Goal: Task Accomplishment & Management: Manage account settings

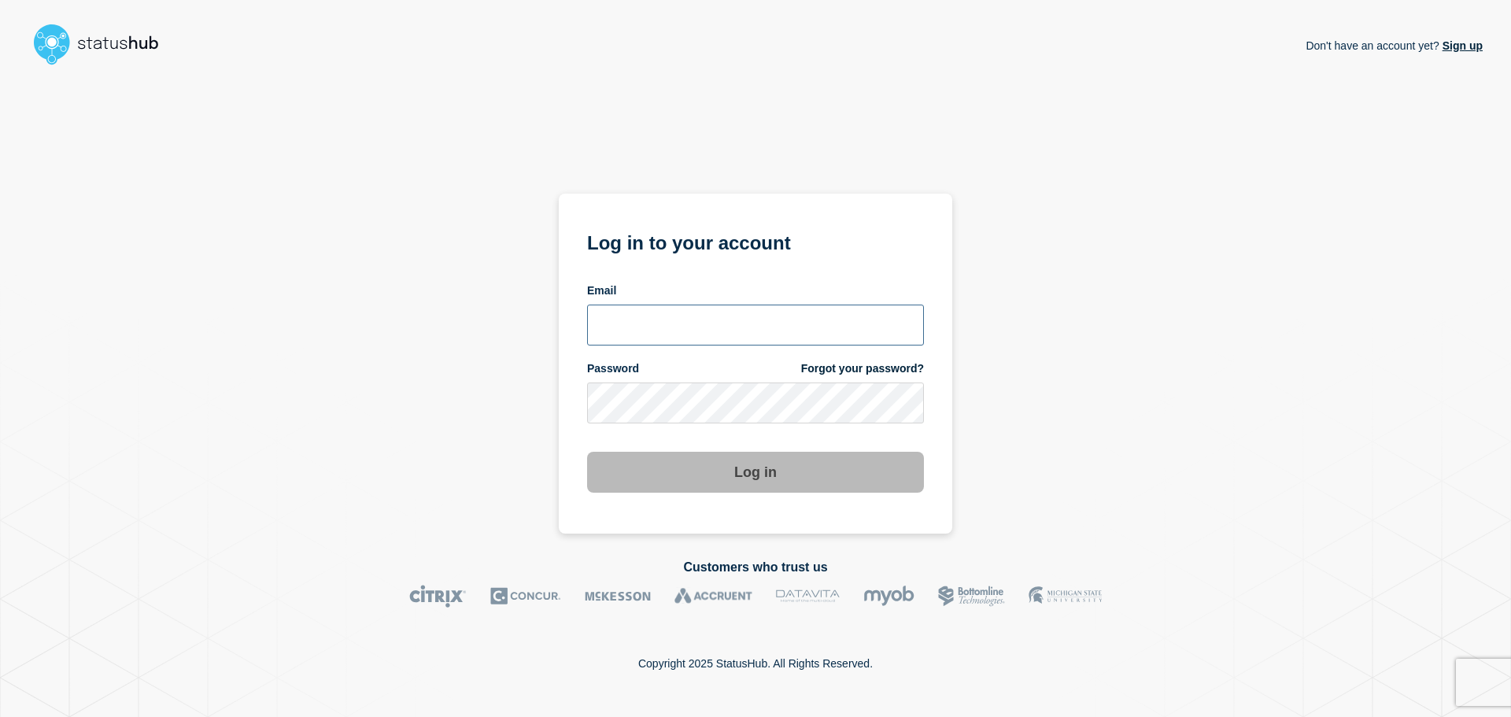
type input "vladimir.shkuratov@adstream.com"
click at [748, 474] on button "Log in" at bounding box center [755, 472] width 337 height 41
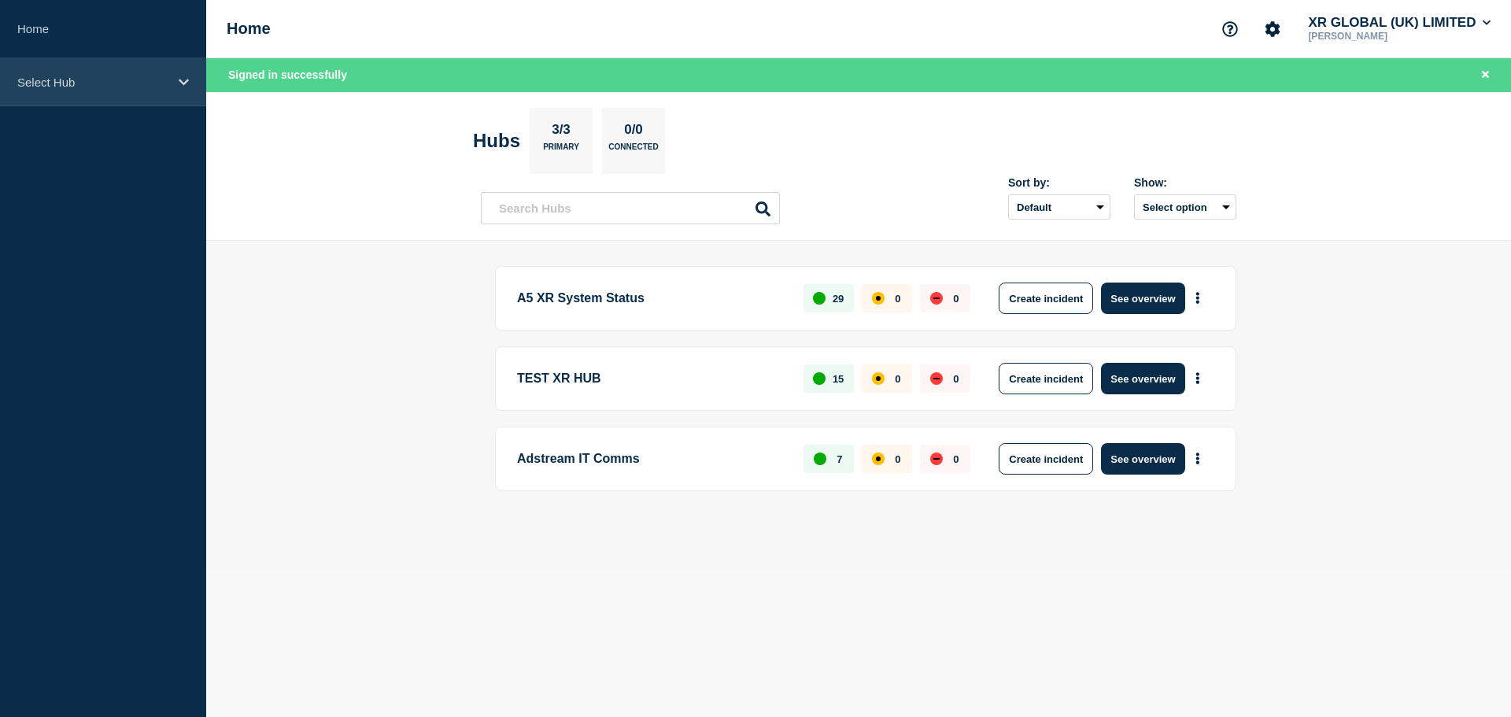
click at [161, 77] on p "Select Hub" at bounding box center [92, 82] width 151 height 13
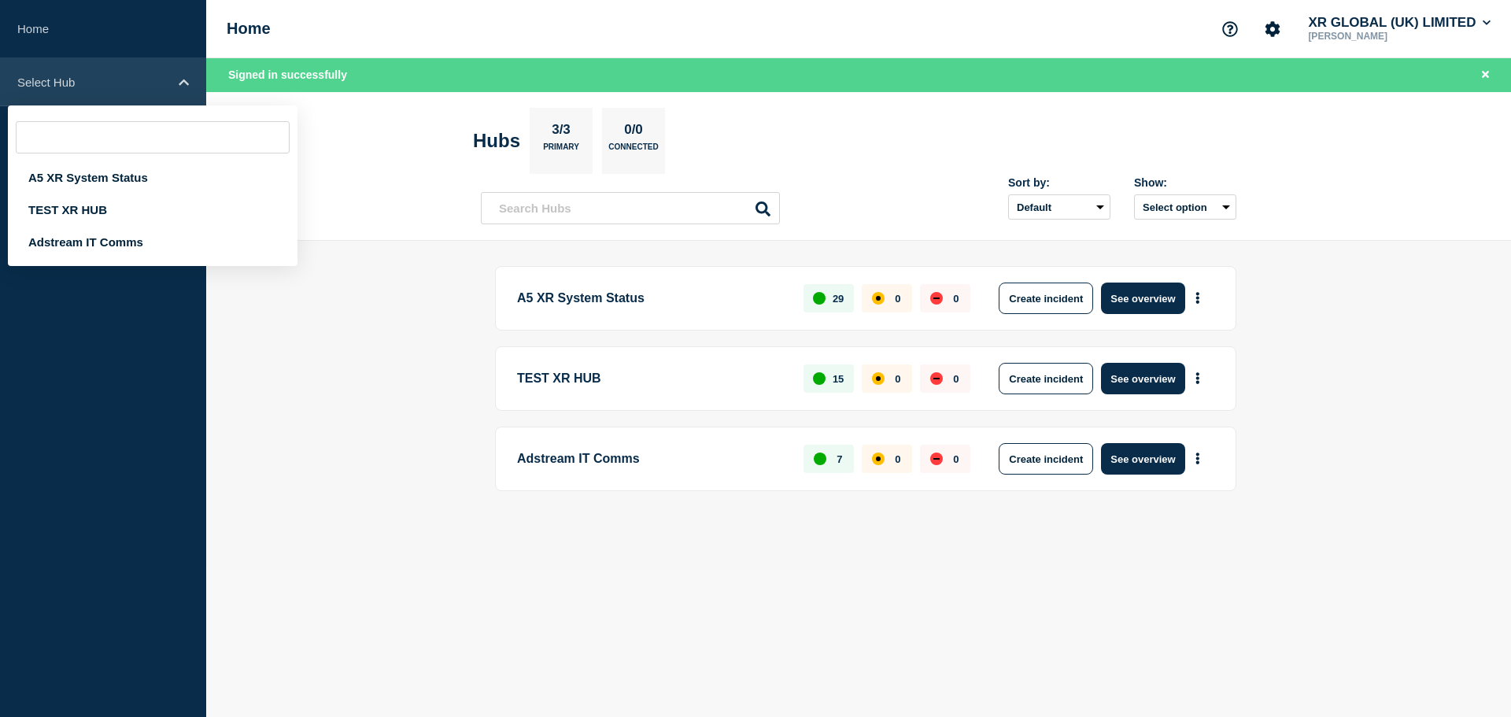
click at [161, 77] on p "Select Hub" at bounding box center [92, 82] width 151 height 13
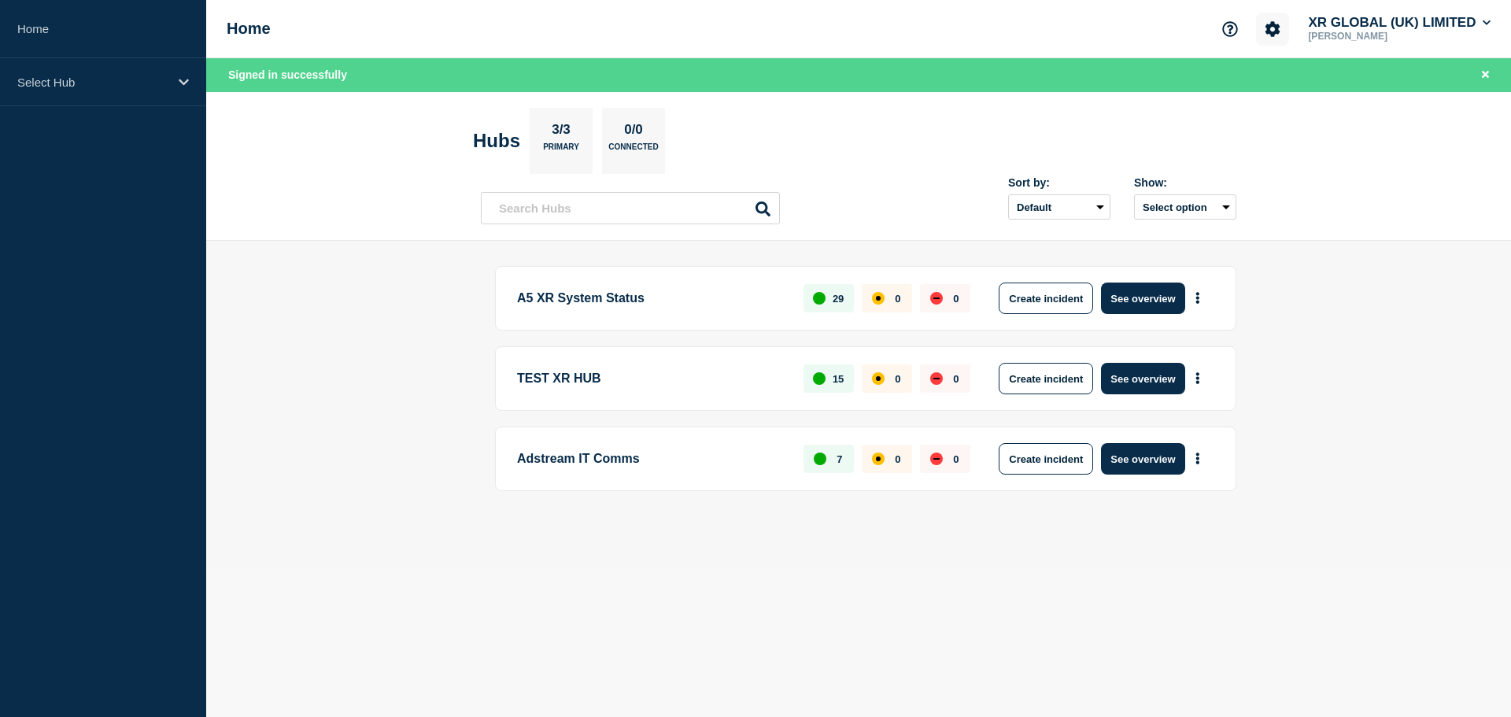
click at [1276, 31] on icon "Account settings" at bounding box center [1273, 28] width 15 height 15
click at [1255, 117] on link "General Settings" at bounding box center [1274, 112] width 88 height 13
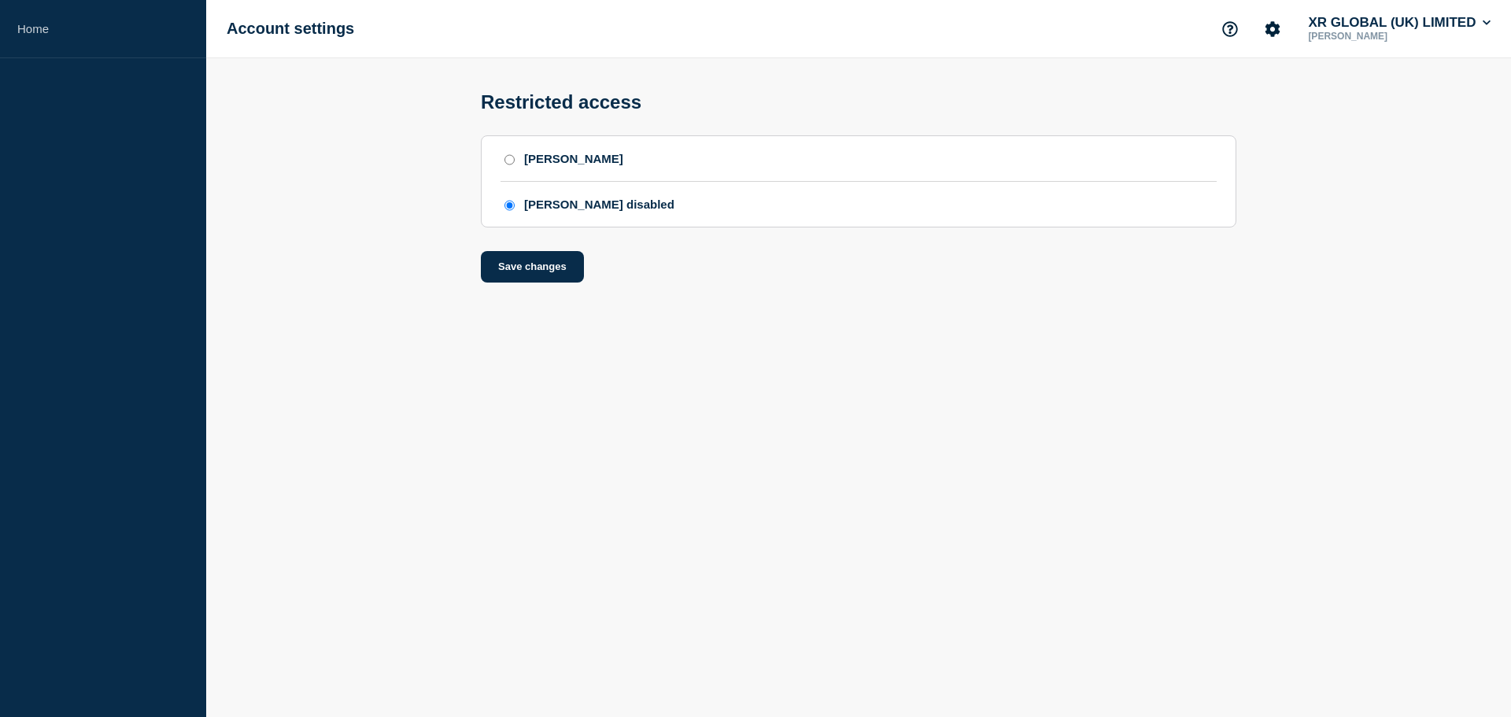
click at [513, 164] on input "SAML" at bounding box center [510, 159] width 10 height 11
radio input "true"
radio input "false"
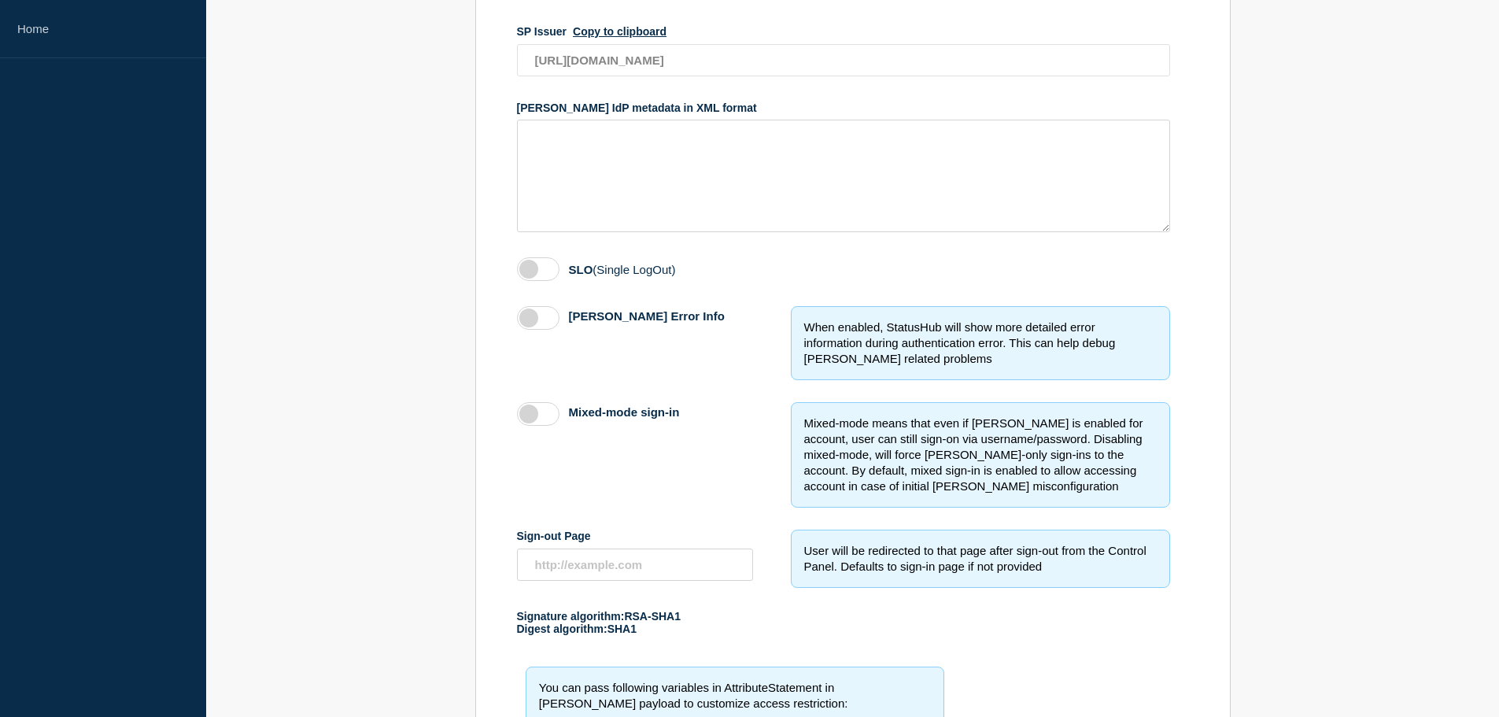
scroll to position [76, 0]
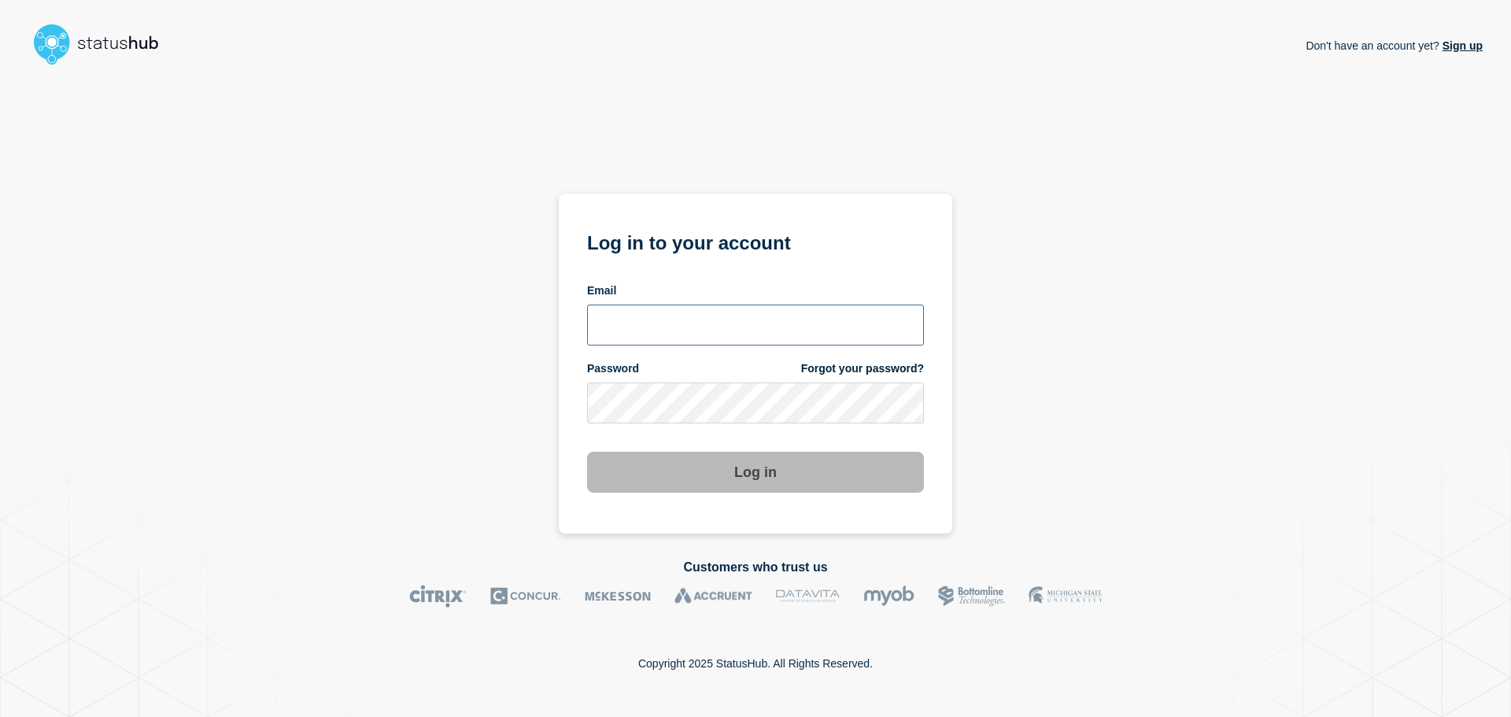
type input "[PERSON_NAME][EMAIL_ADDRESS][DOMAIN_NAME]"
click at [755, 474] on button "Log in" at bounding box center [755, 472] width 337 height 41
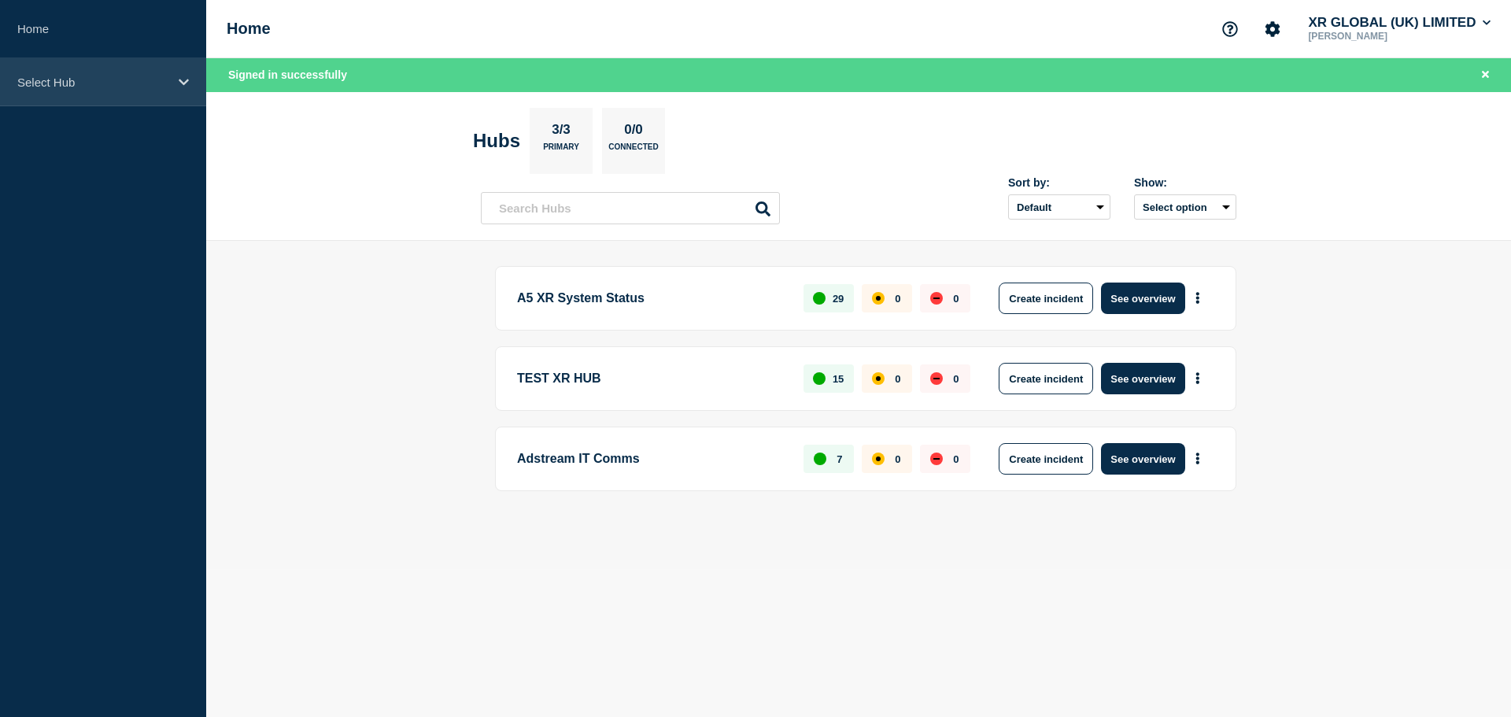
click at [146, 87] on p "Select Hub" at bounding box center [92, 82] width 151 height 13
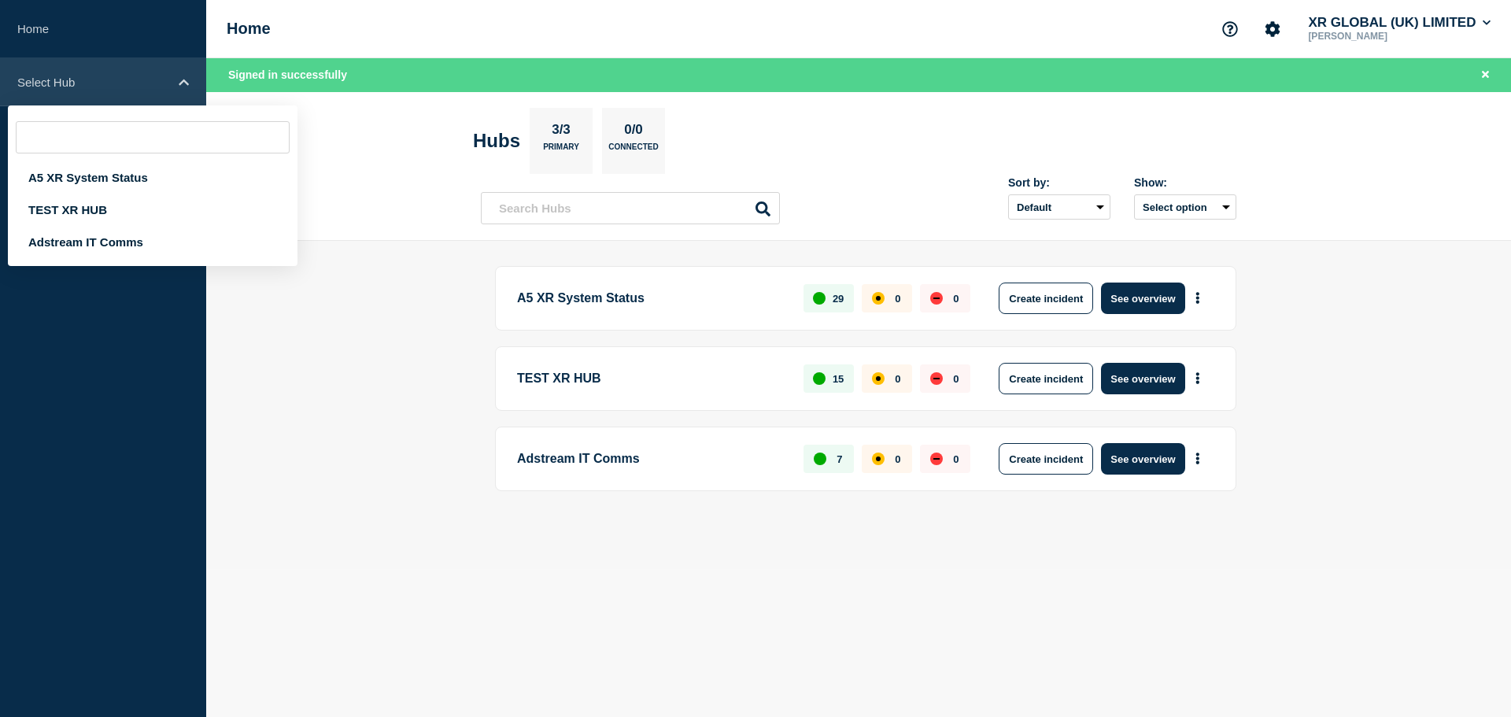
click at [146, 87] on p "Select Hub" at bounding box center [92, 82] width 151 height 13
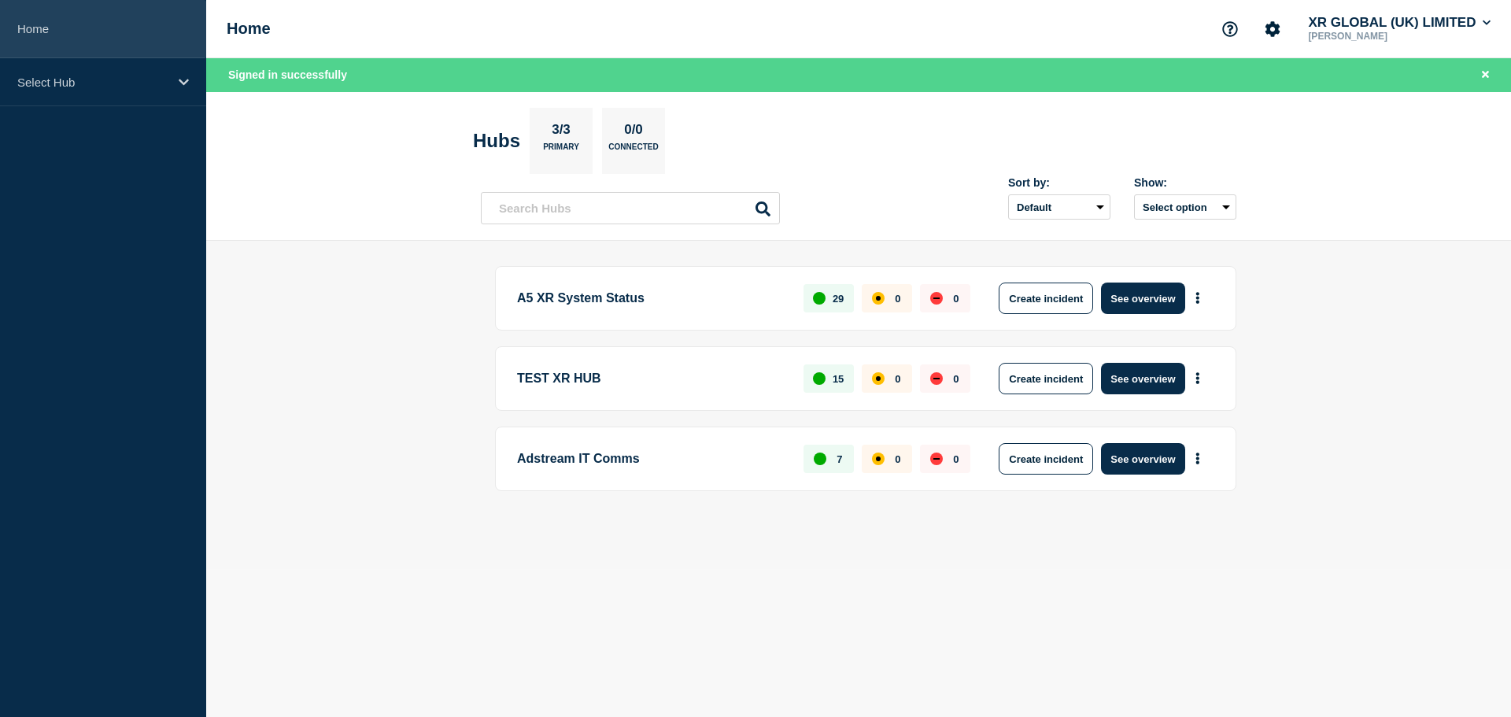
click at [121, 43] on link "Home" at bounding box center [103, 29] width 206 height 58
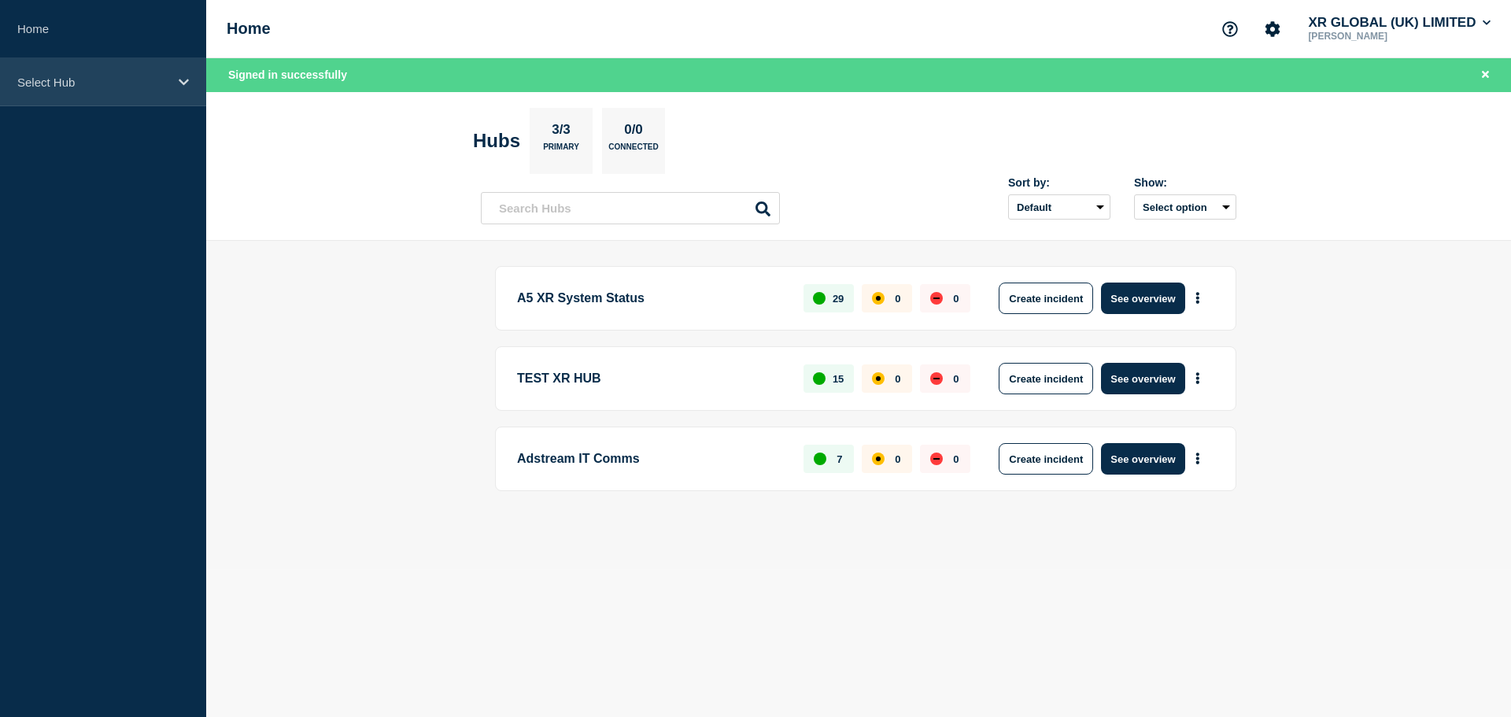
click at [157, 91] on div "Select Hub" at bounding box center [103, 82] width 206 height 48
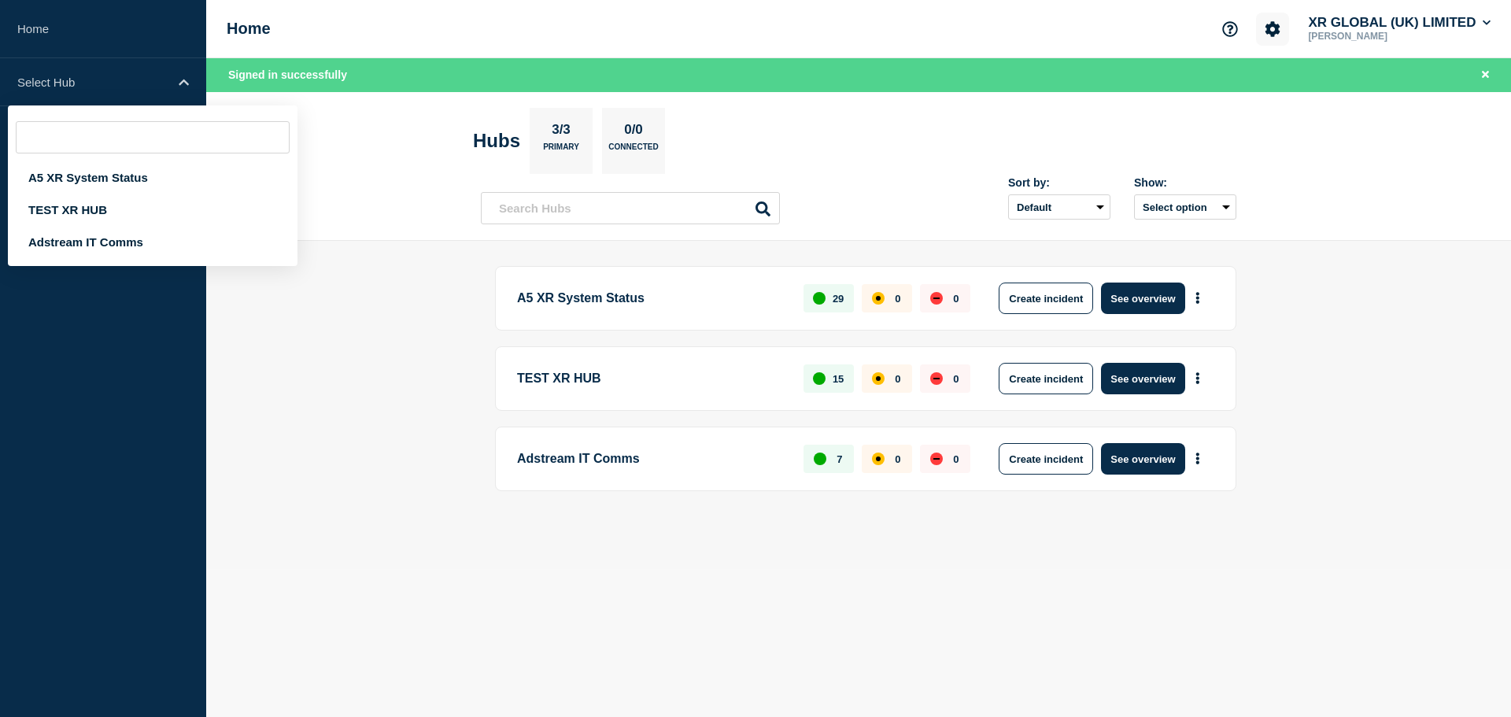
click at [1266, 35] on icon "Account settings" at bounding box center [1273, 29] width 16 height 16
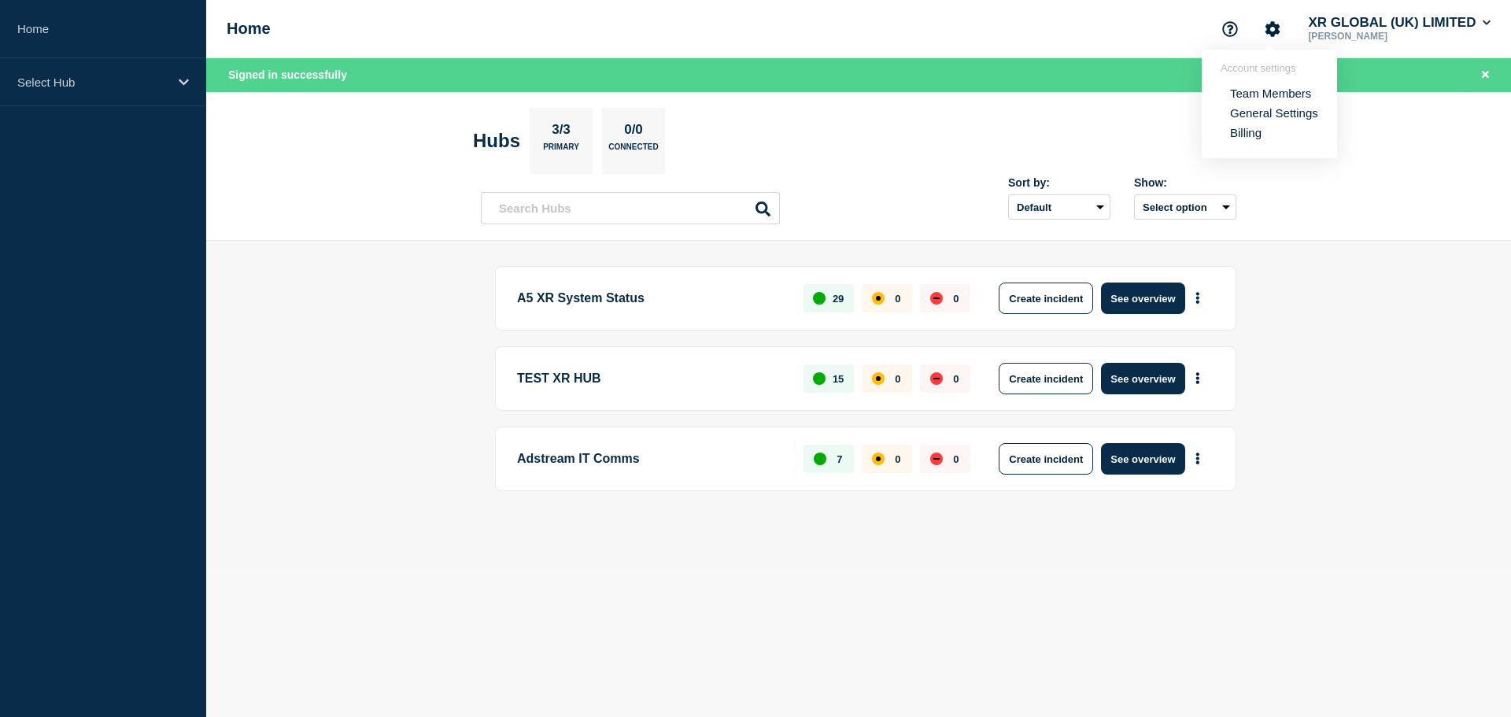
click at [1274, 98] on link "Team Members" at bounding box center [1270, 93] width 81 height 13
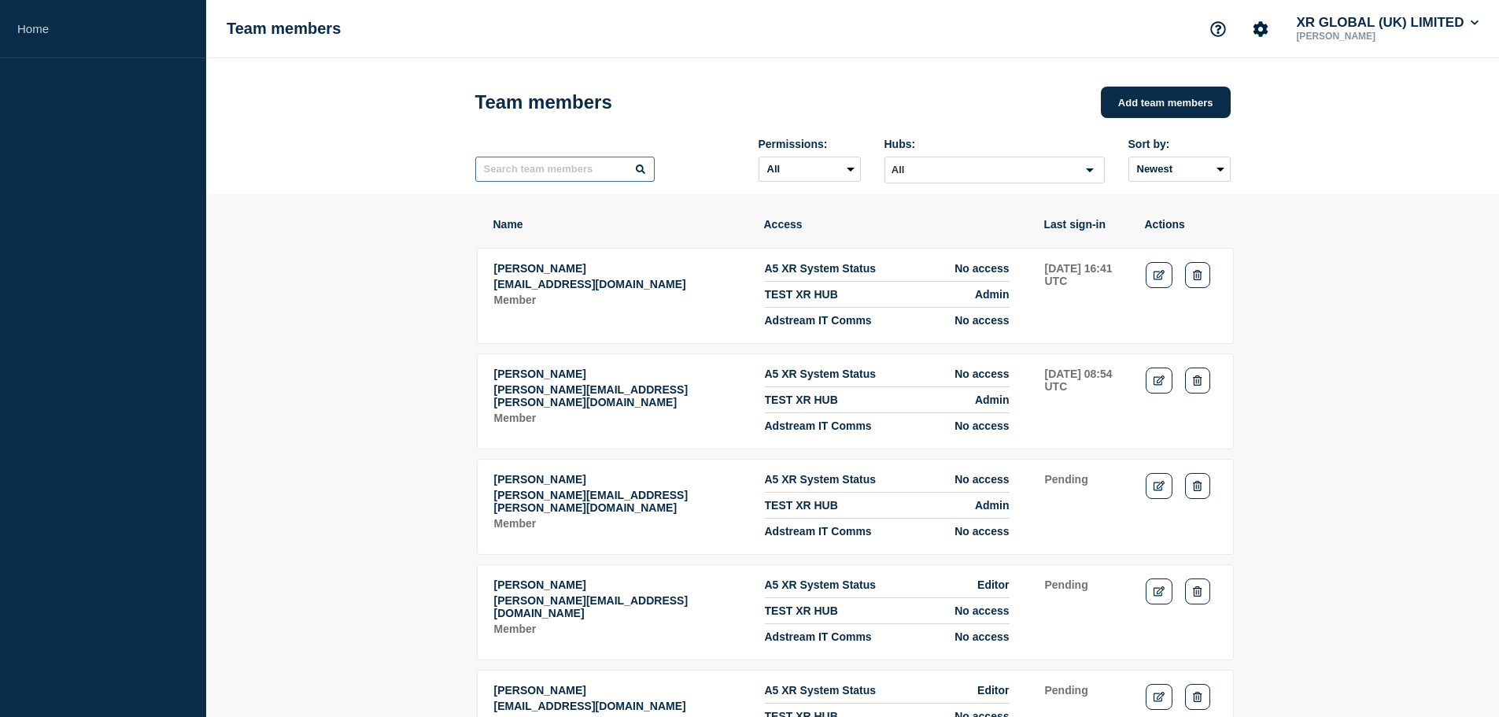
click at [594, 176] on input "text" at bounding box center [564, 169] width 179 height 25
type input "salwa"
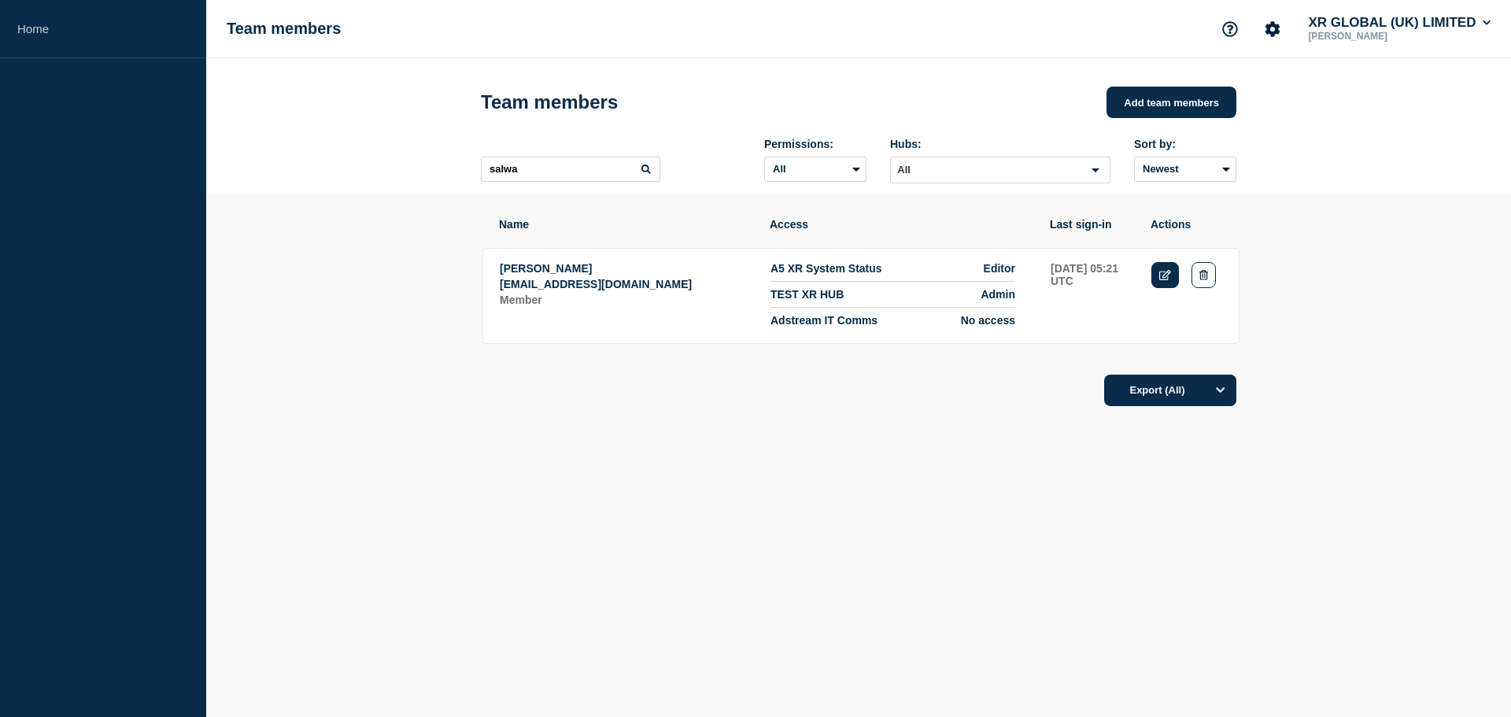
click at [1161, 280] on icon "Edit" at bounding box center [1165, 275] width 12 height 10
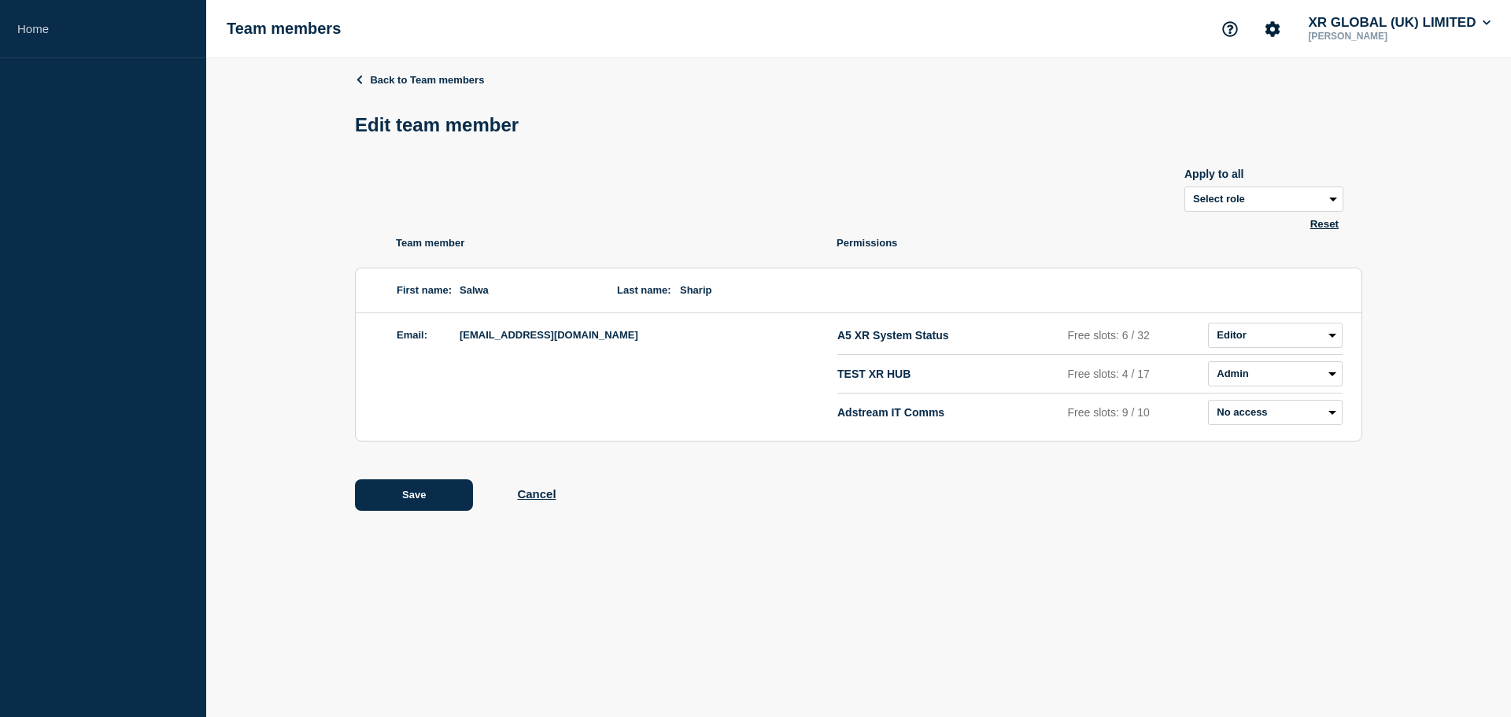
click at [537, 341] on span "salwa.sharip@adstream.com" at bounding box center [633, 335] width 346 height 25
click at [1241, 207] on select "Select role Admin Manager Editor" at bounding box center [1264, 199] width 159 height 25
click at [545, 500] on button "Cancel" at bounding box center [536, 493] width 39 height 13
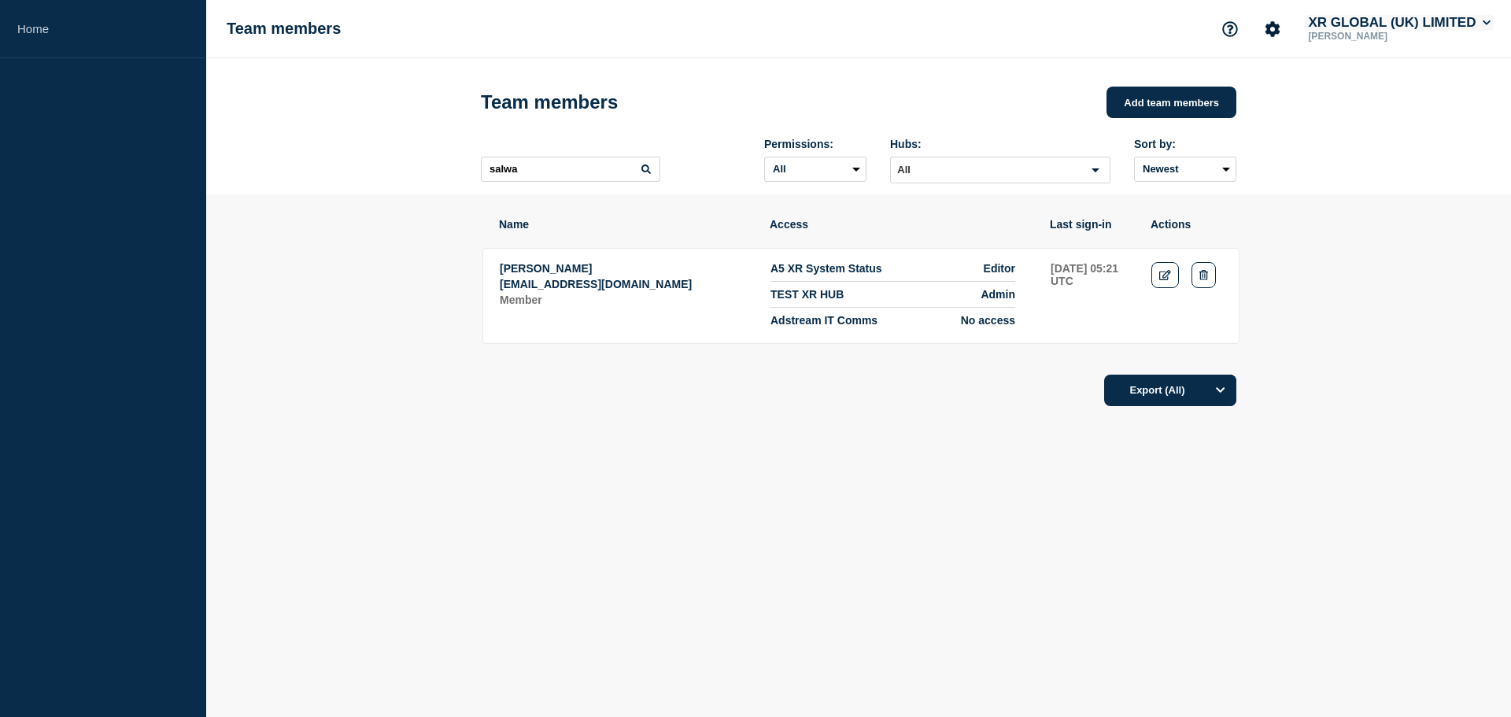
click at [1488, 24] on icon at bounding box center [1487, 22] width 9 height 9
click at [1350, 153] on link "User settings" at bounding box center [1359, 149] width 69 height 13
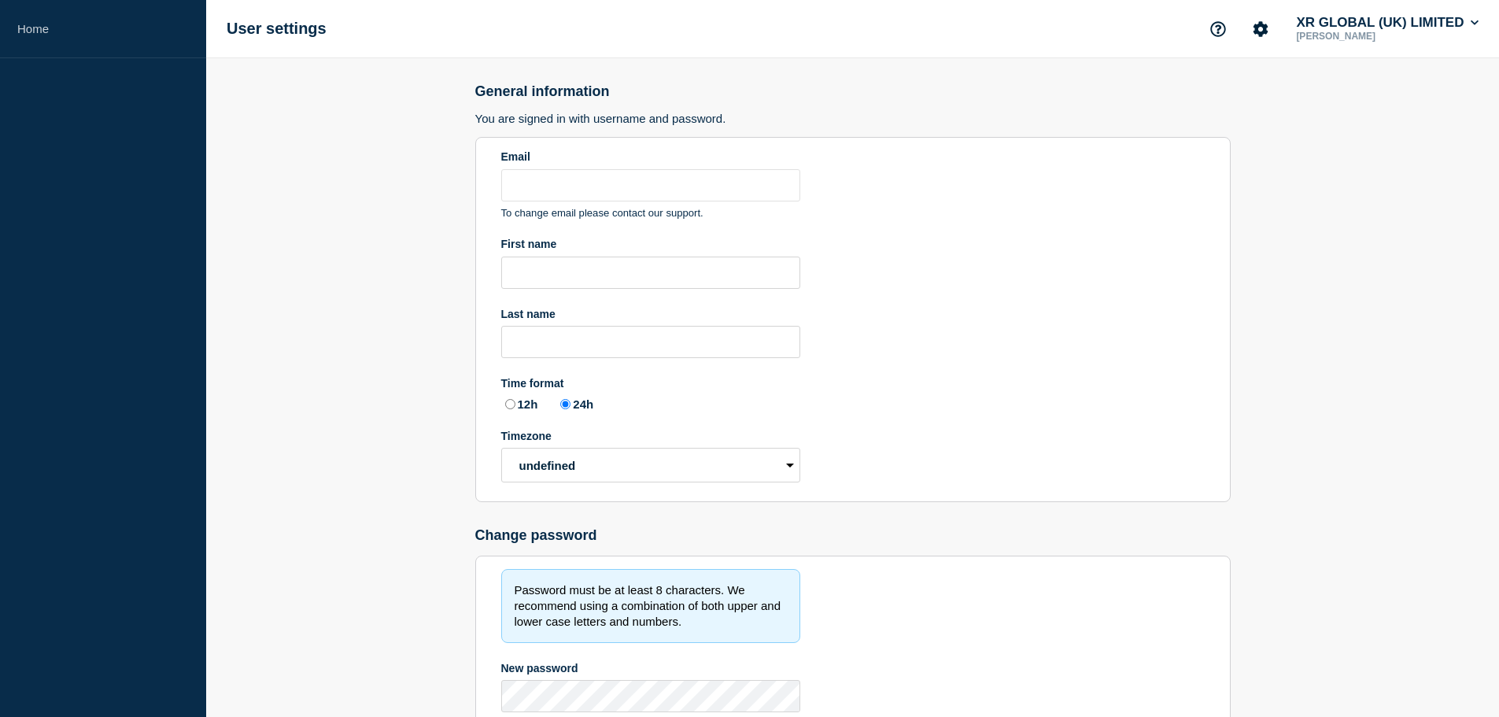
type input "[PERSON_NAME][EMAIL_ADDRESS][DOMAIN_NAME]"
type input "[PERSON_NAME]"
type input "shkuratov"
radio input "true"
select select "hub"
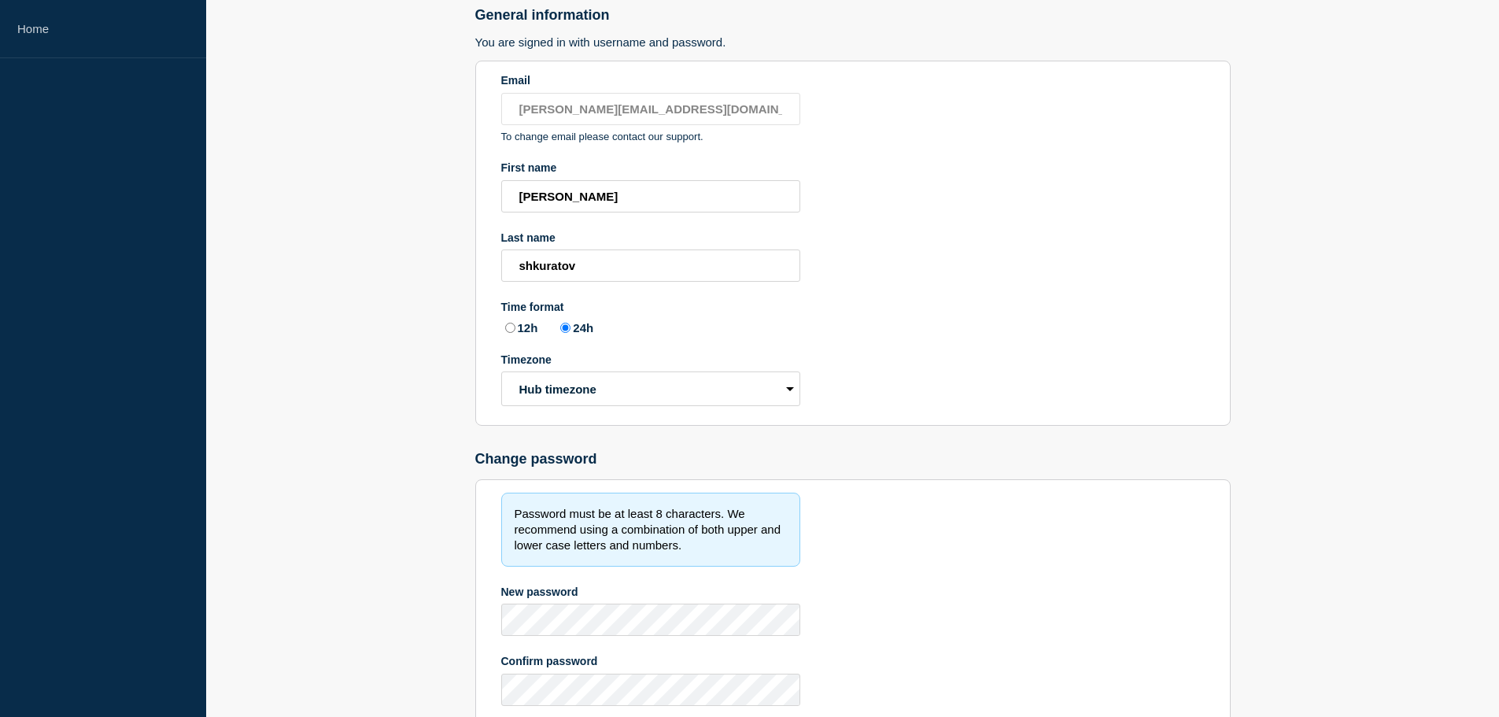
scroll to position [192, 0]
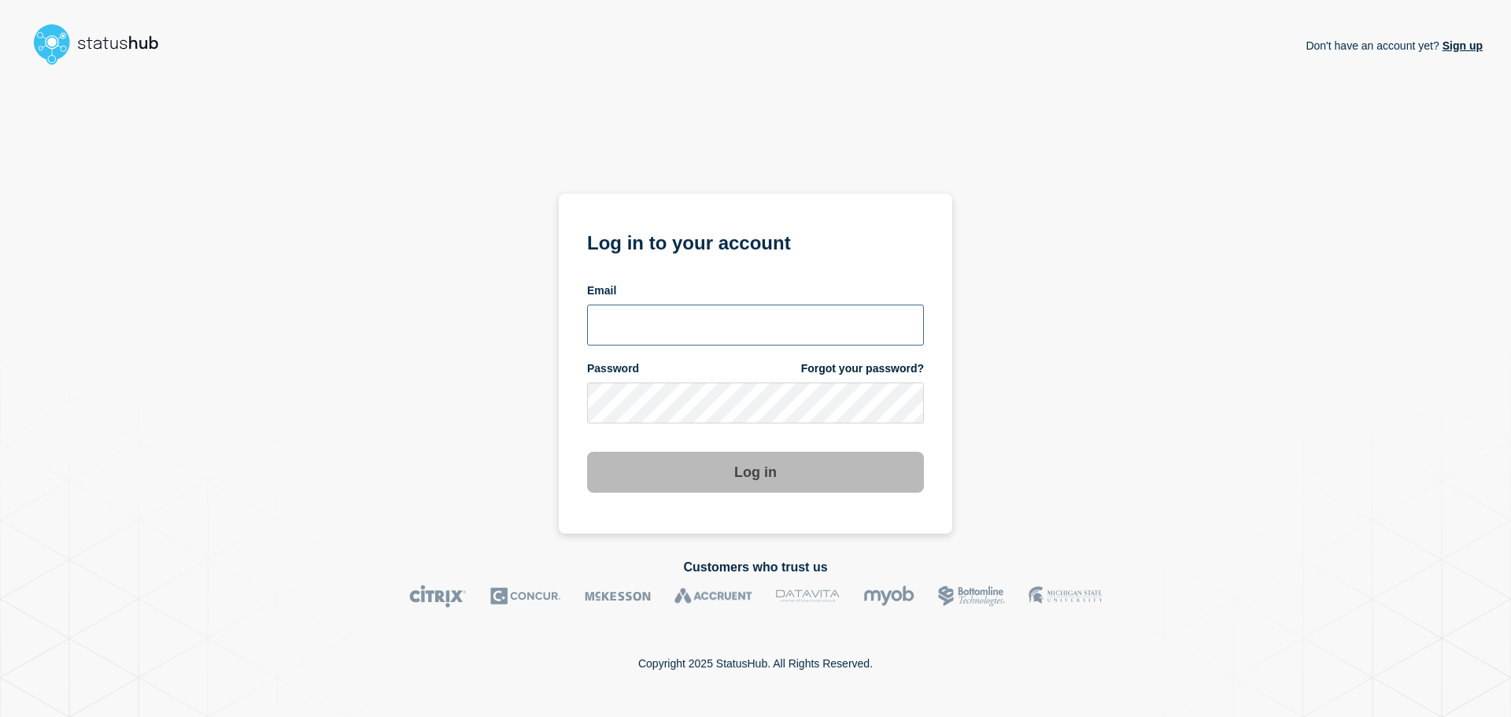
type input "[PERSON_NAME][EMAIL_ADDRESS][DOMAIN_NAME]"
click at [791, 482] on button "Log in" at bounding box center [755, 472] width 337 height 41
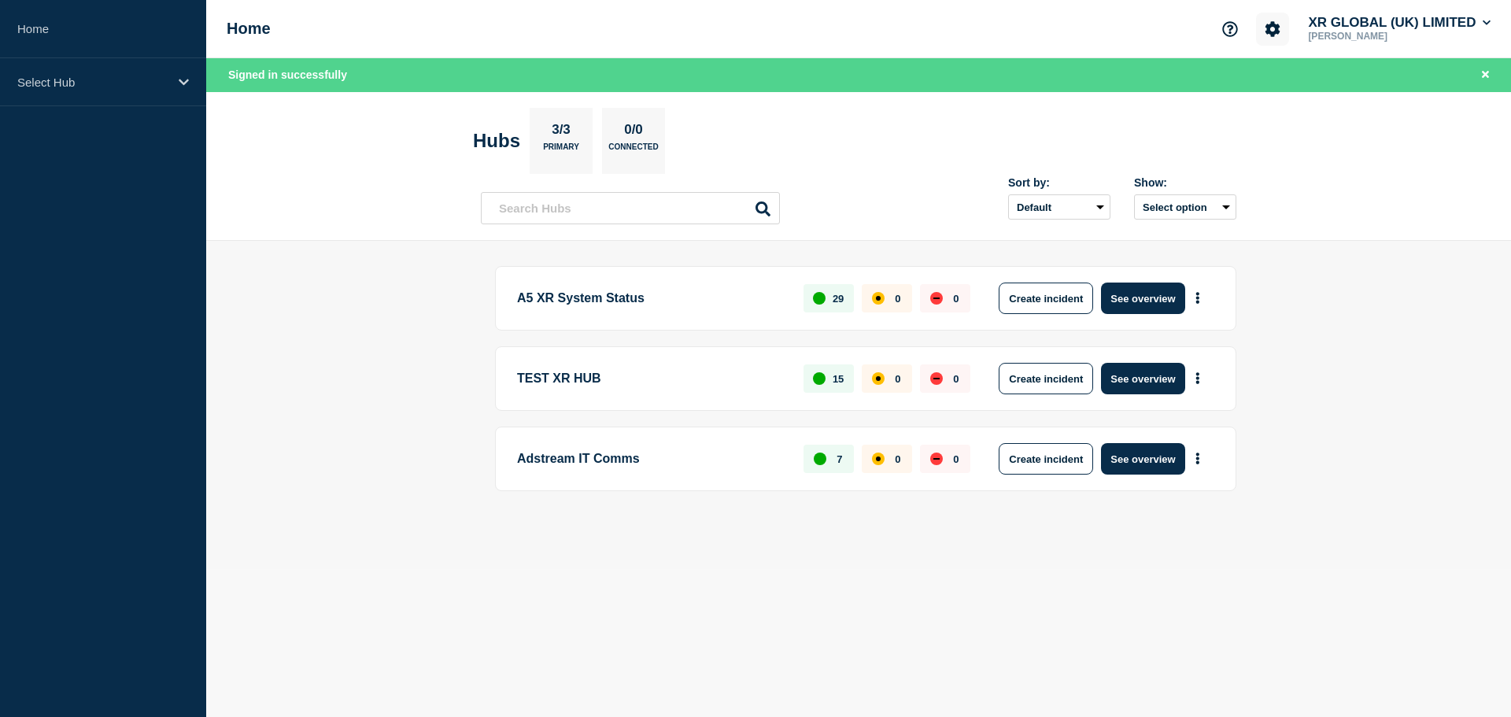
click at [1270, 33] on icon "Account settings" at bounding box center [1273, 28] width 15 height 15
click at [1249, 109] on link "General Settings" at bounding box center [1274, 112] width 88 height 13
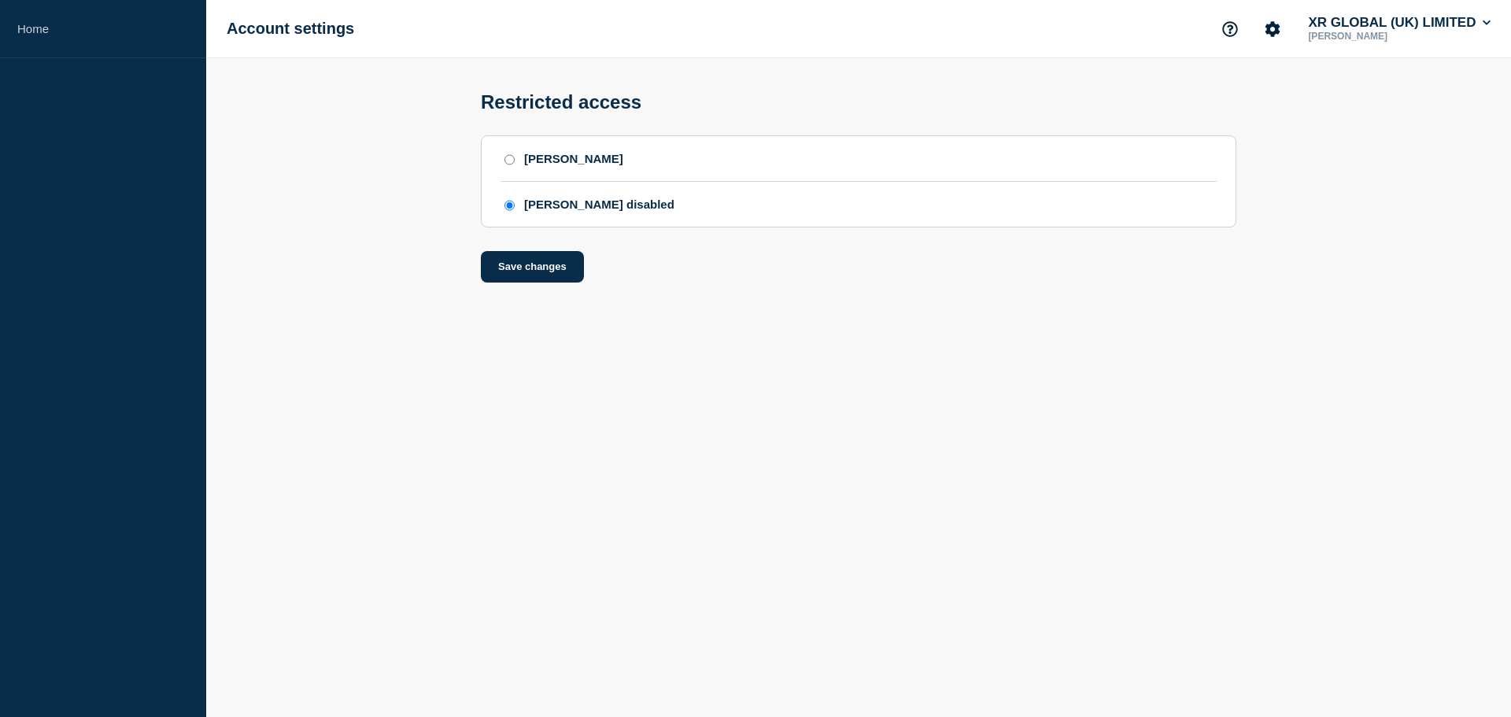
click at [550, 163] on div "SAML" at bounding box center [573, 158] width 99 height 13
click at [515, 163] on input "SAML" at bounding box center [510, 159] width 10 height 11
radio input "true"
radio input "false"
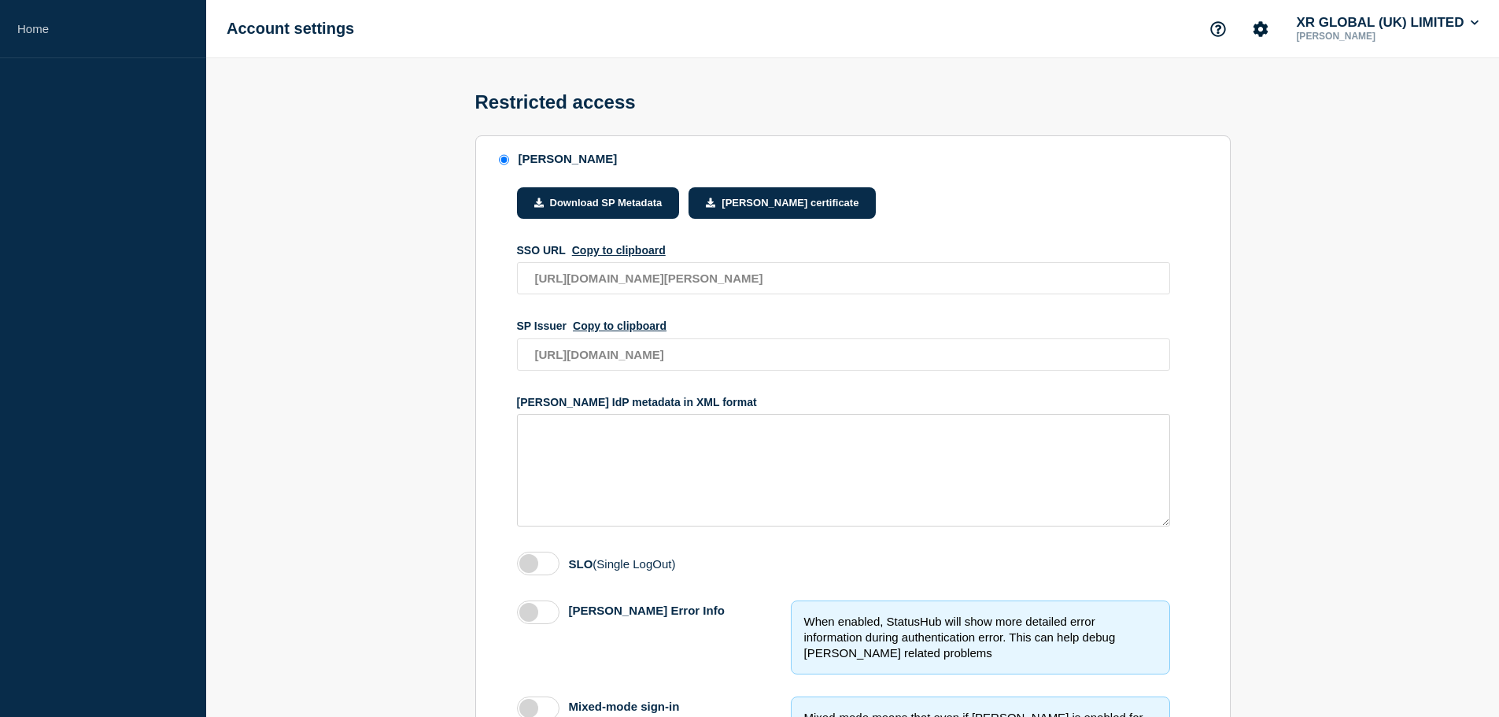
click at [1303, 245] on section "SAML Download SP Metadata SAML certificate SSO URL Copy to clipboard https://ad…" at bounding box center [852, 683] width 1293 height 1096
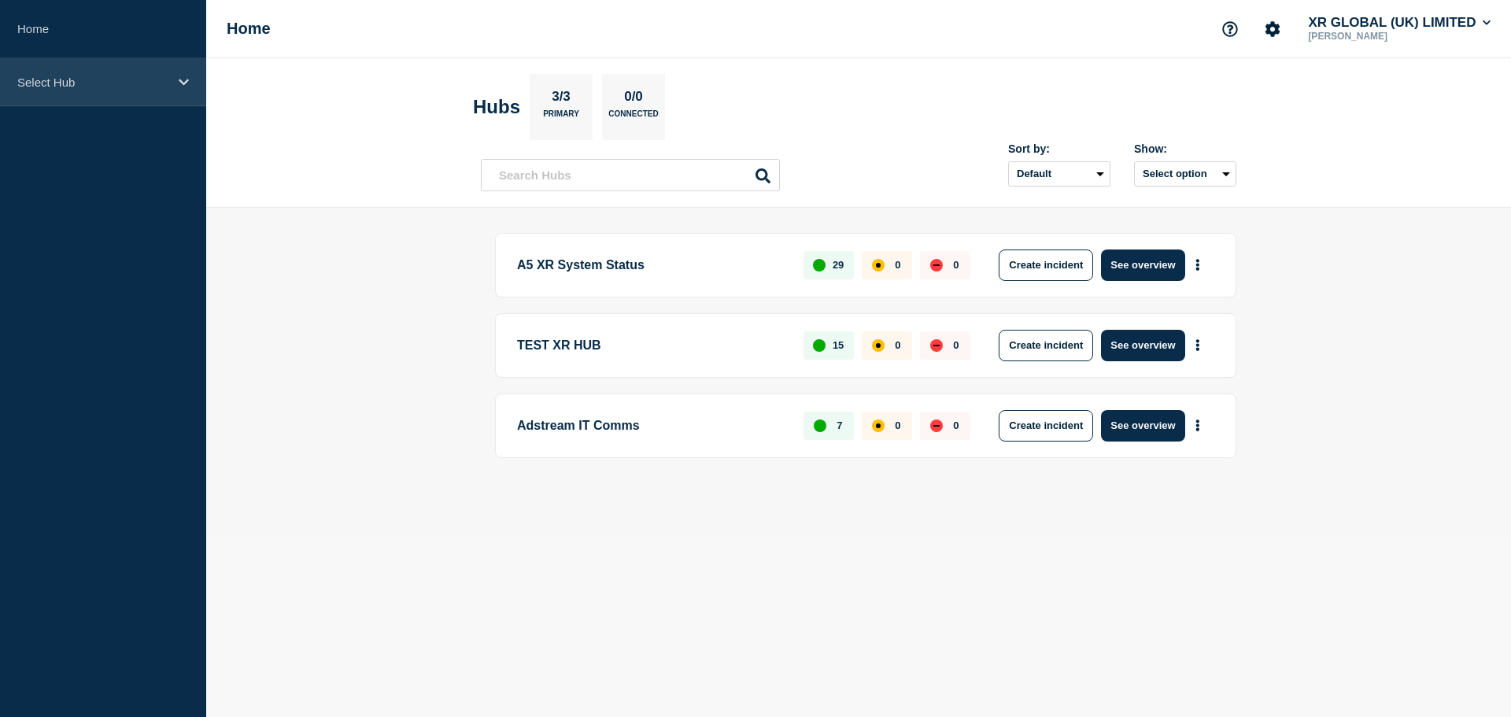
click at [173, 91] on div "Select Hub" at bounding box center [103, 82] width 206 height 48
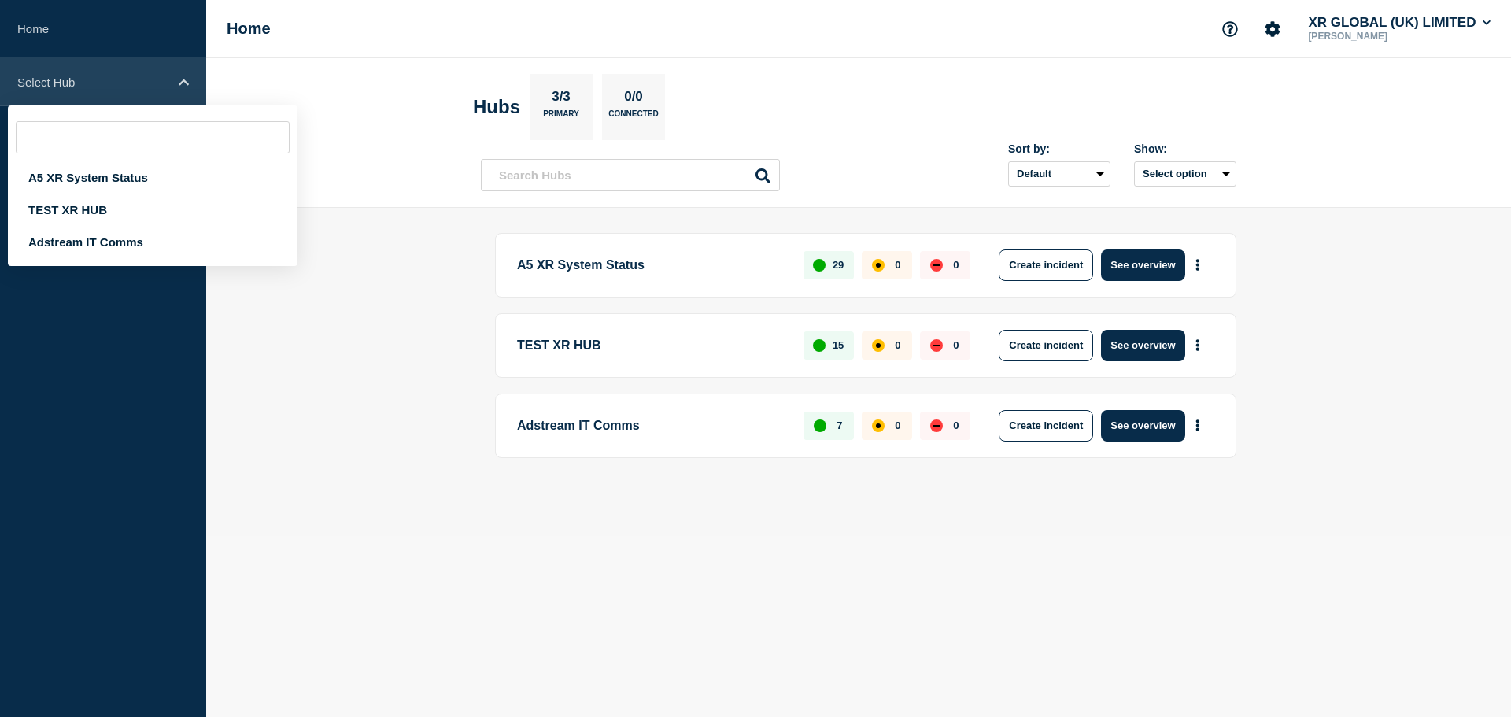
click at [173, 91] on div "Select Hub" at bounding box center [103, 82] width 206 height 48
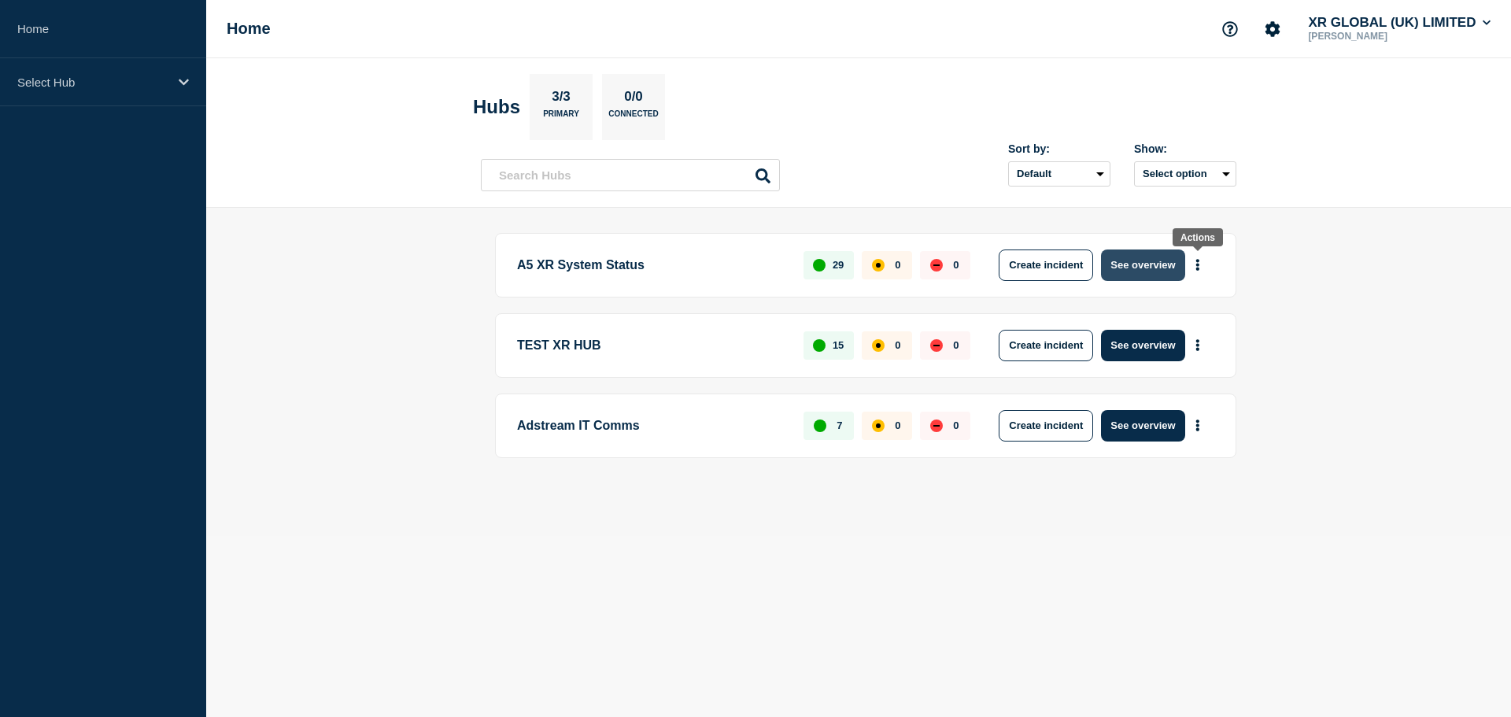
click at [1154, 264] on button "See overview" at bounding box center [1142, 264] width 83 height 31
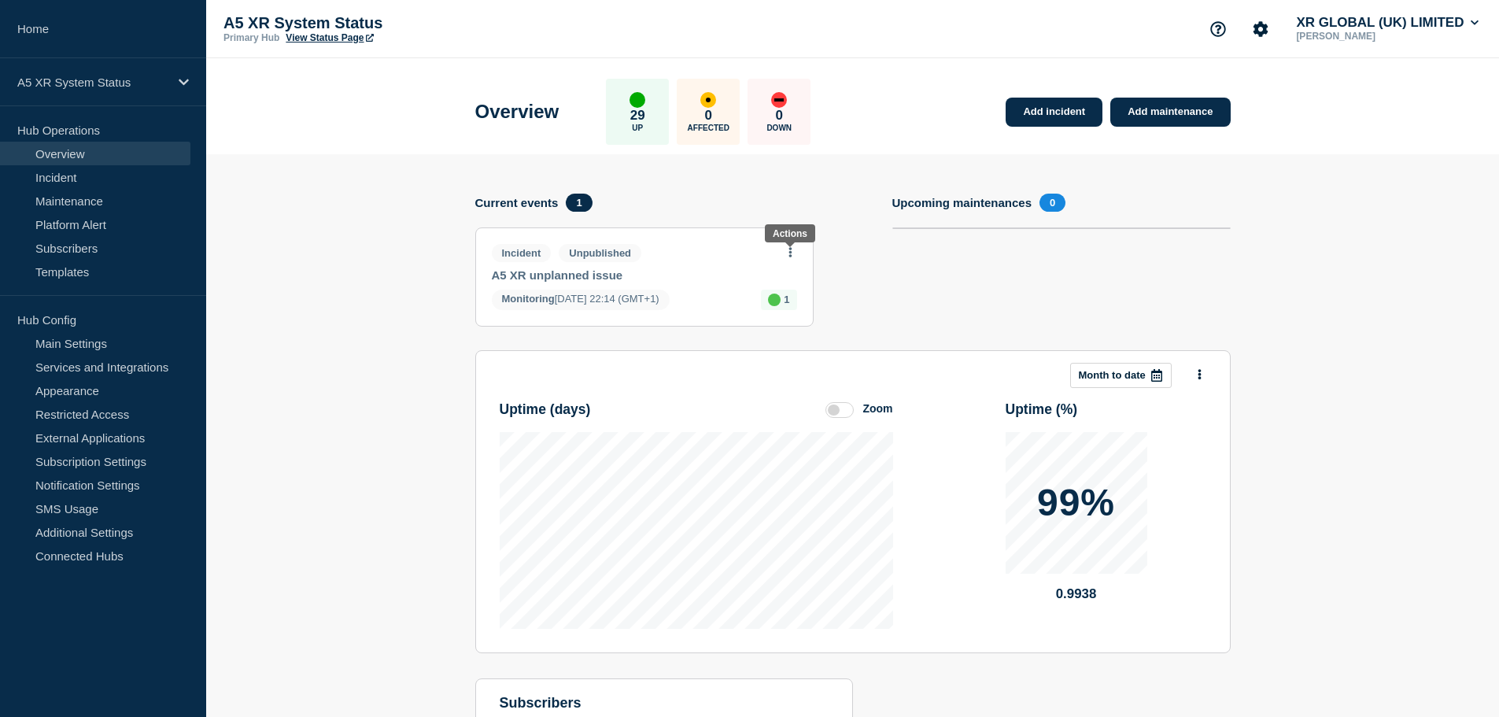
click at [797, 251] on button at bounding box center [790, 252] width 13 height 13
click at [1029, 261] on section "Upcoming maintenances 0" at bounding box center [1062, 272] width 338 height 157
click at [1325, 33] on p "[PERSON_NAME]" at bounding box center [1375, 36] width 164 height 11
click at [1425, 32] on p "[PERSON_NAME]" at bounding box center [1375, 36] width 164 height 11
click at [1436, 25] on button "XR GLOBAL (UK) LIMITED" at bounding box center [1387, 23] width 189 height 16
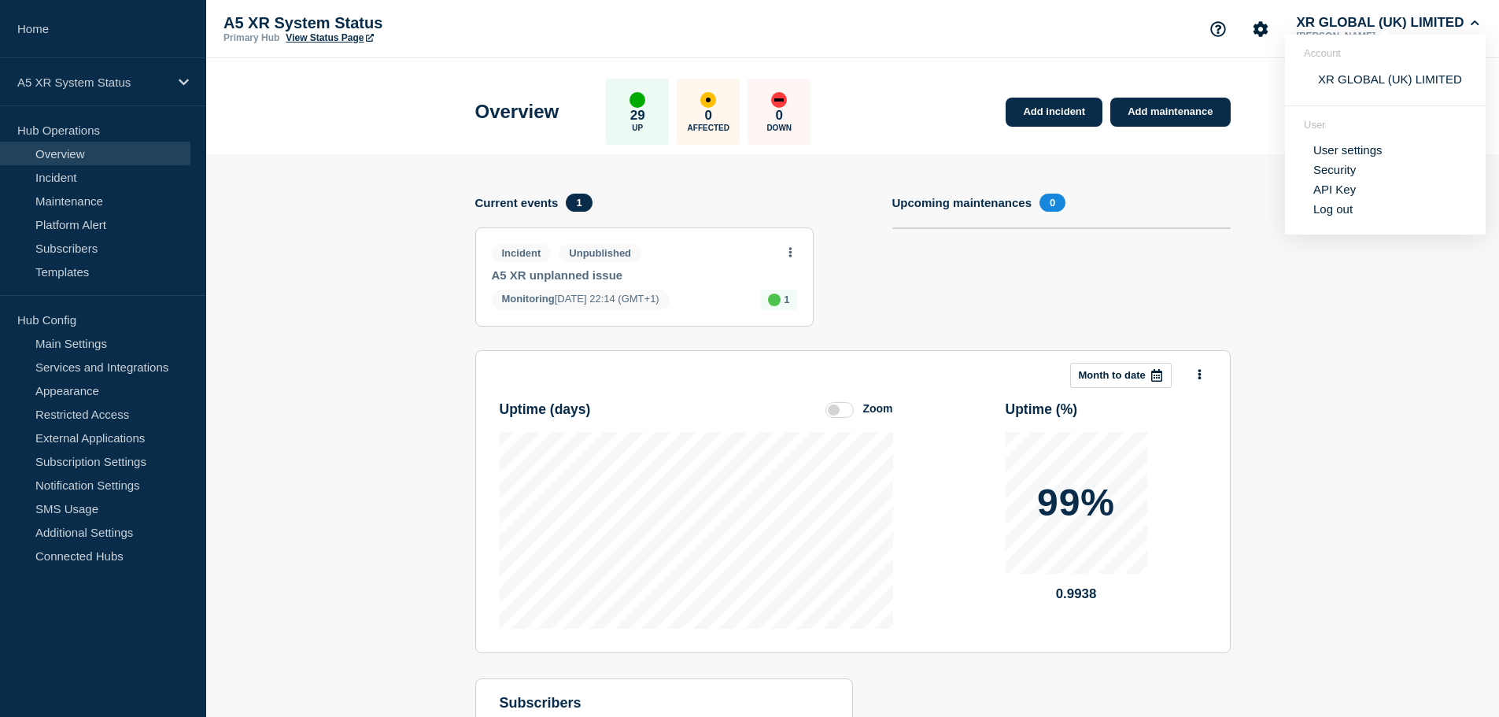
click at [1366, 151] on link "User settings" at bounding box center [1348, 149] width 69 height 13
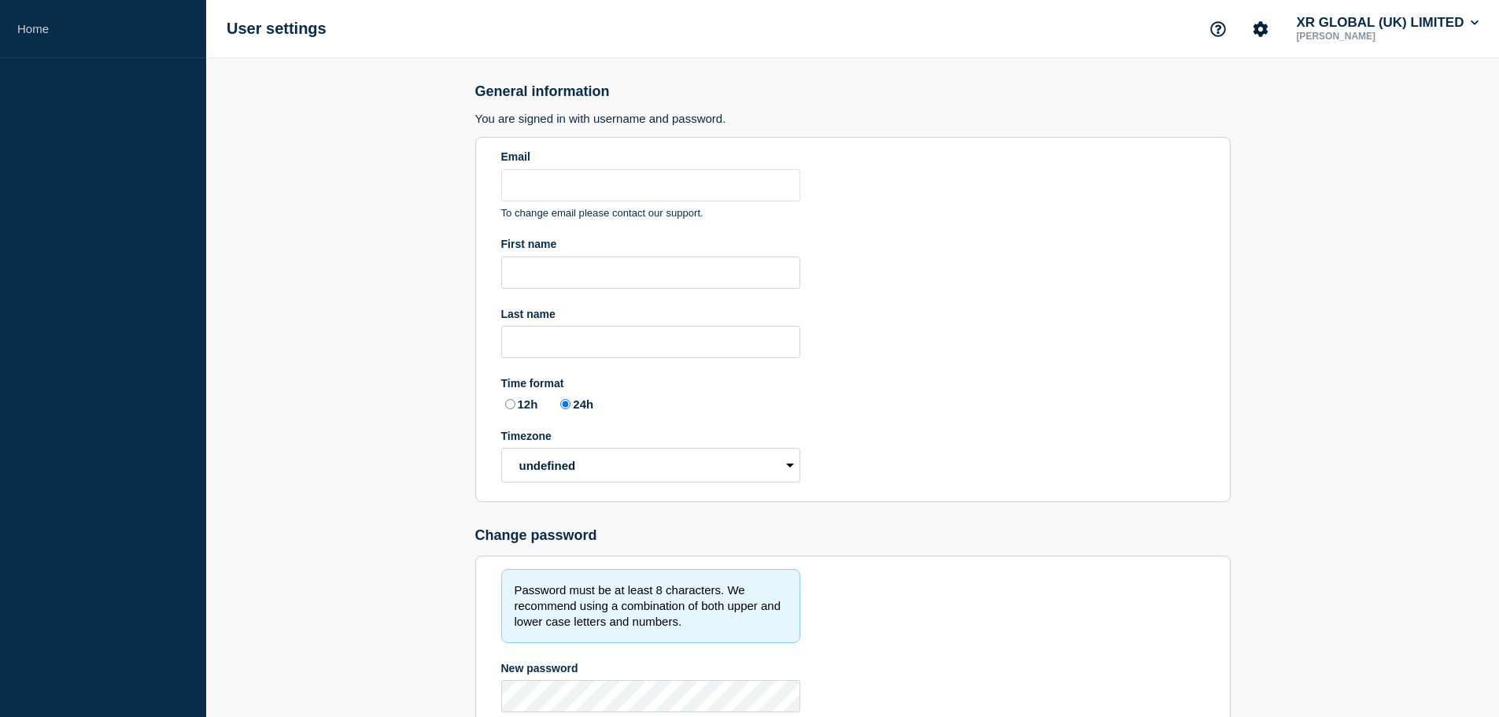
type input "[PERSON_NAME][EMAIL_ADDRESS][DOMAIN_NAME]"
type input "[PERSON_NAME]"
type input "shkuratov"
radio input "true"
select select "hub"
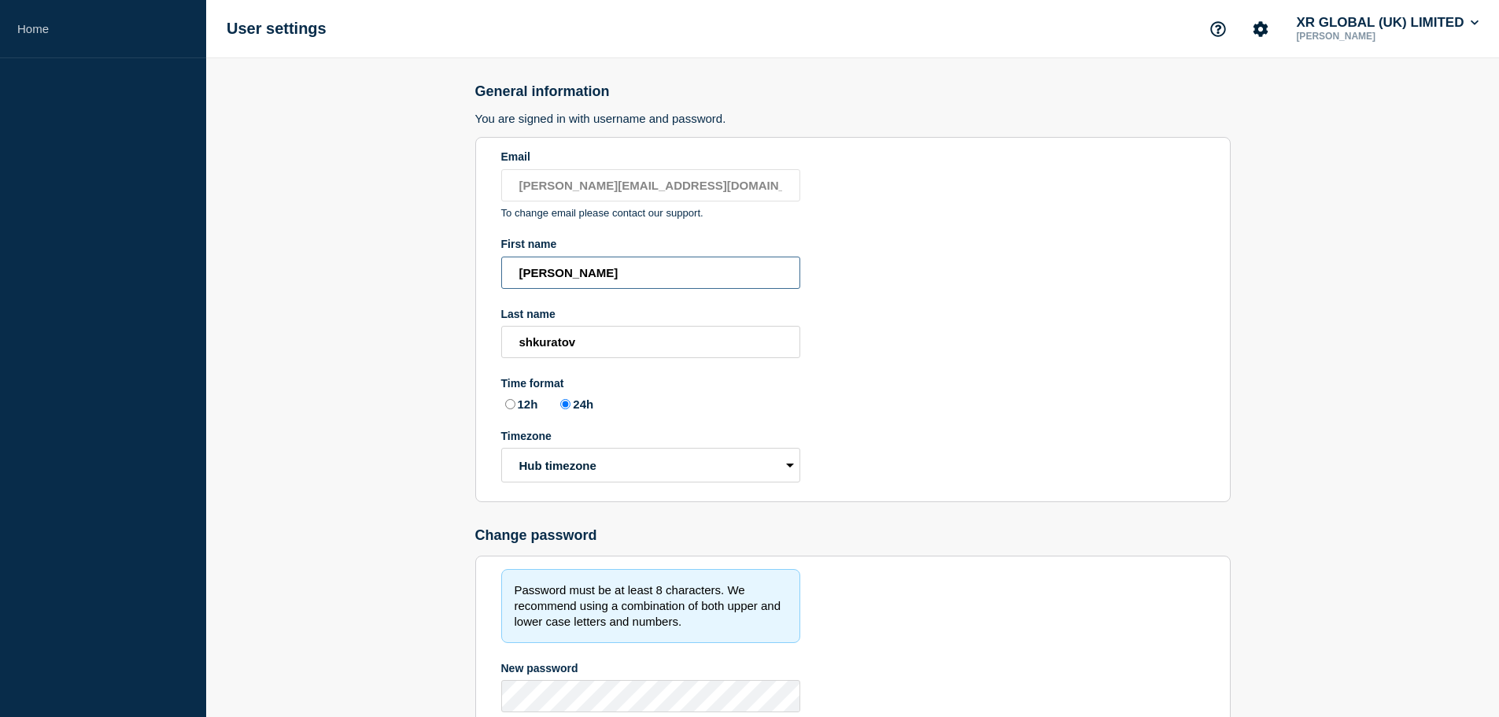
click at [525, 271] on input "[PERSON_NAME]" at bounding box center [650, 273] width 299 height 32
type input "[PERSON_NAME]"
click at [518, 345] on input "shkuratov" at bounding box center [650, 342] width 299 height 32
type input "[PERSON_NAME]"
click at [949, 357] on section "Email [PERSON_NAME][EMAIL_ADDRESS][DOMAIN_NAME] To change email please contact …" at bounding box center [853, 319] width 756 height 365
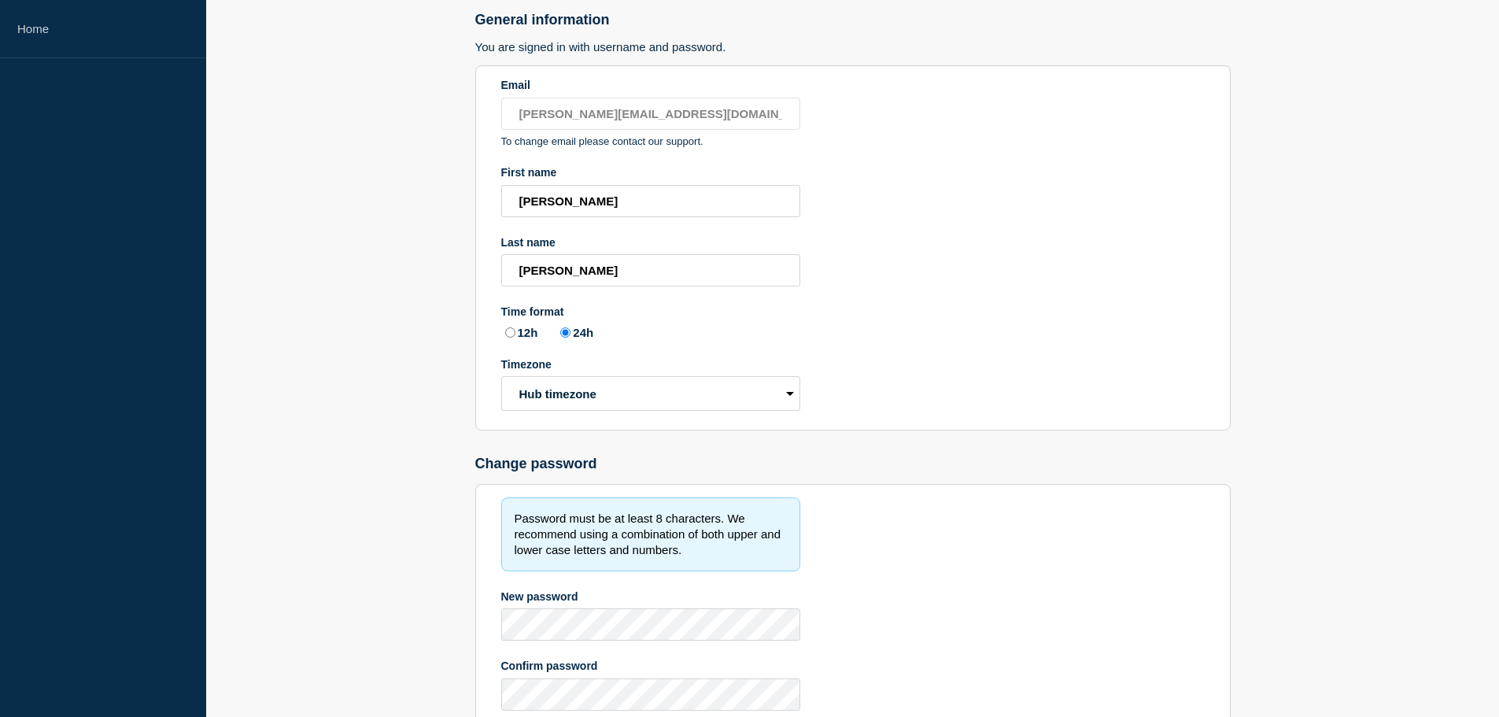
scroll to position [192, 0]
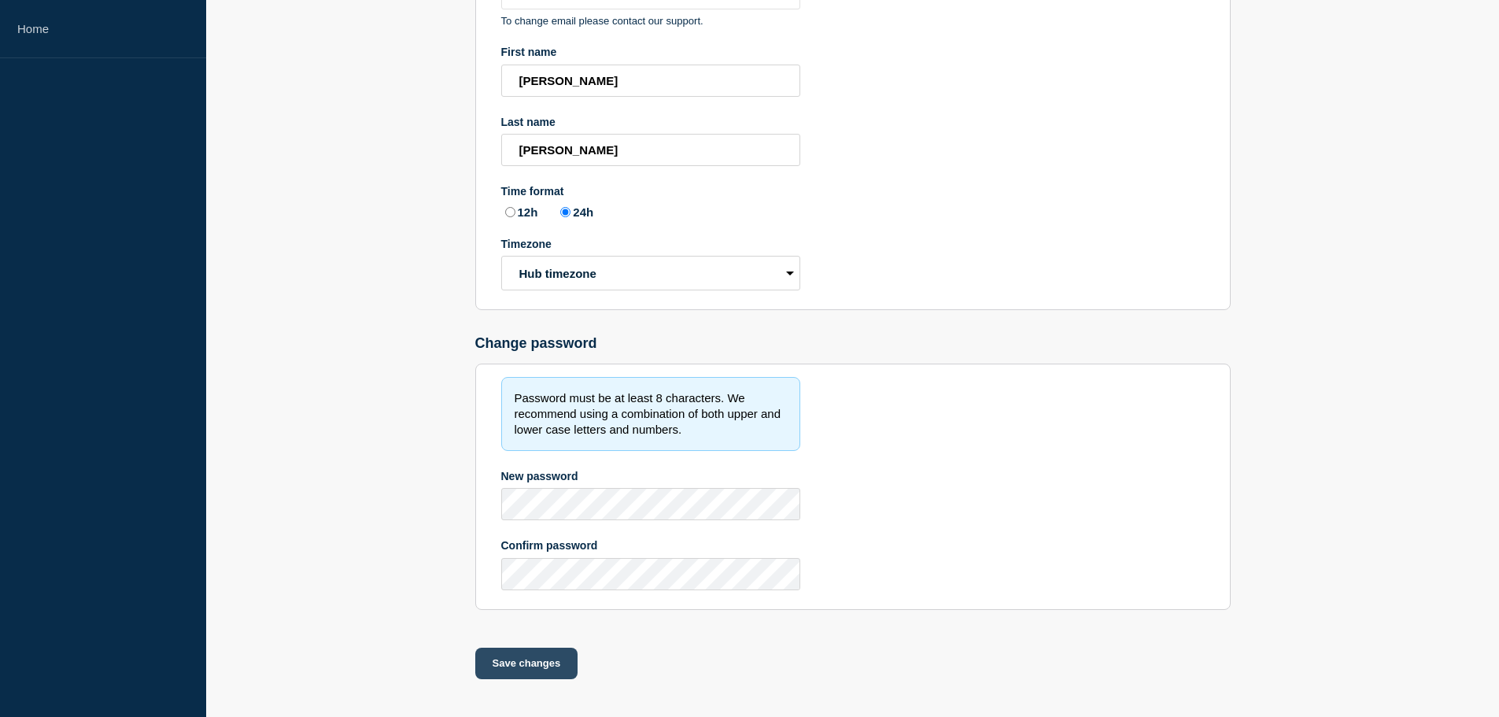
click at [545, 662] on button "Save changes" at bounding box center [526, 663] width 103 height 31
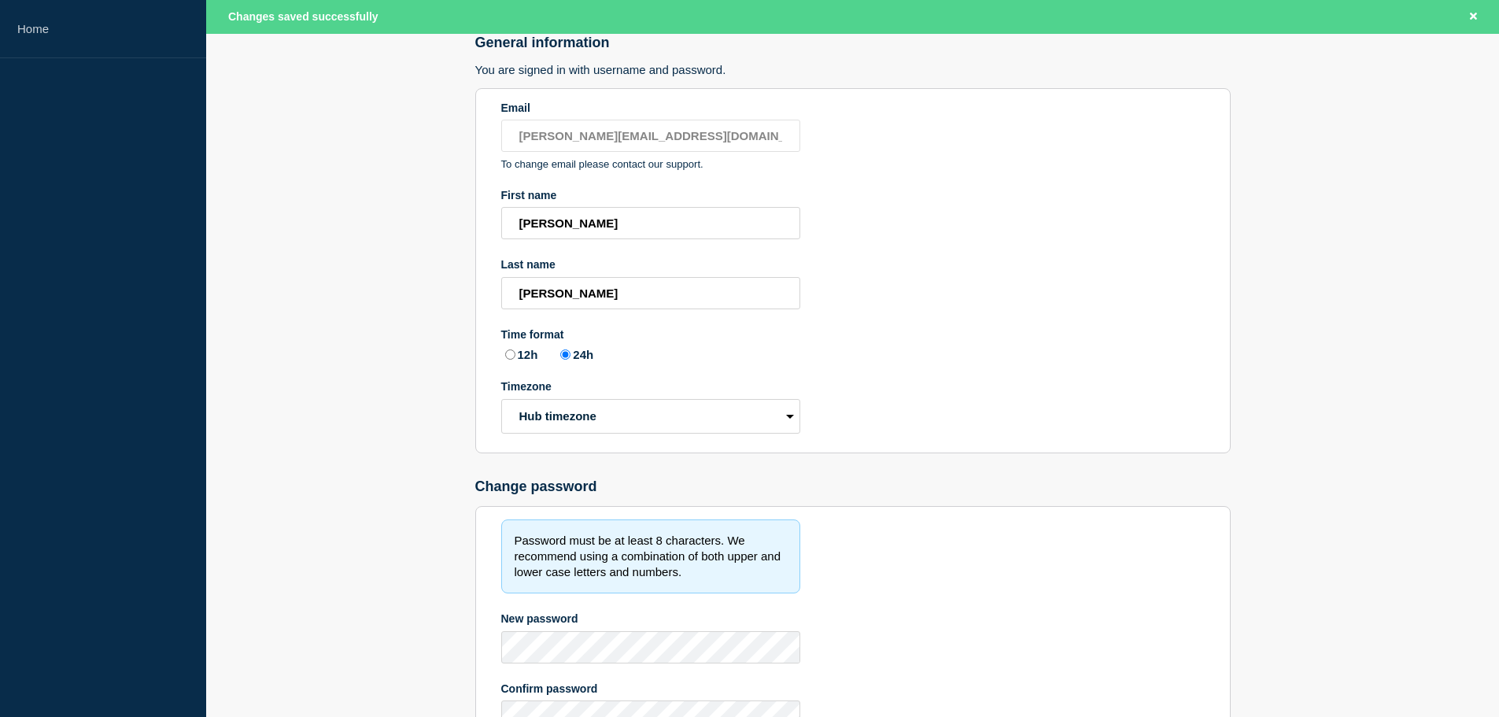
scroll to position [0, 0]
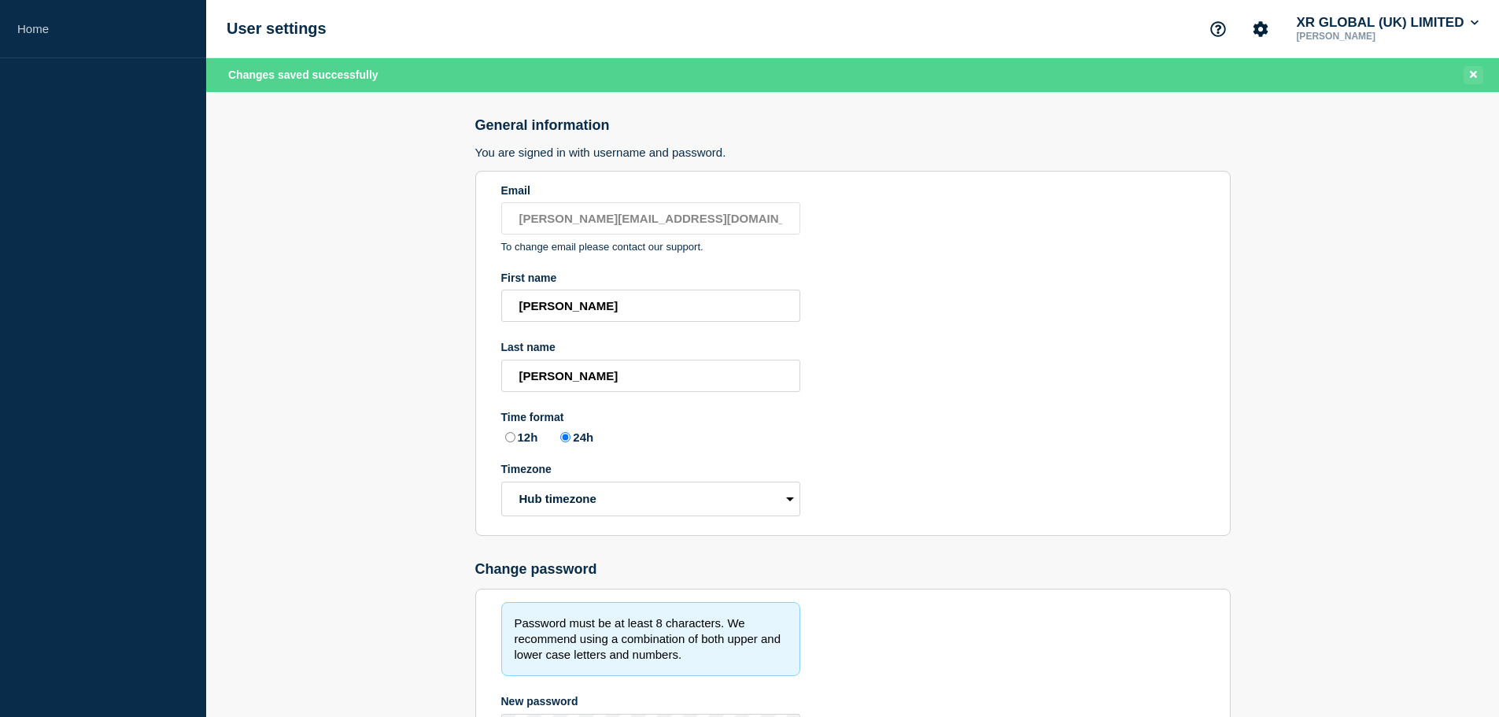
click at [1470, 67] on button "Close banner" at bounding box center [1474, 75] width 20 height 18
